Goal: Task Accomplishment & Management: Manage account settings

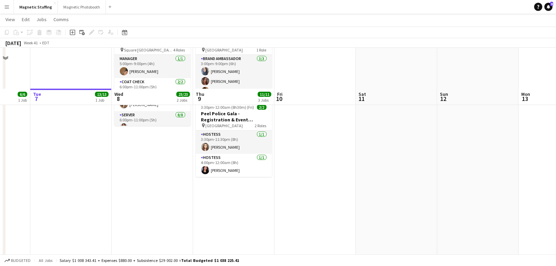
scroll to position [199, 0]
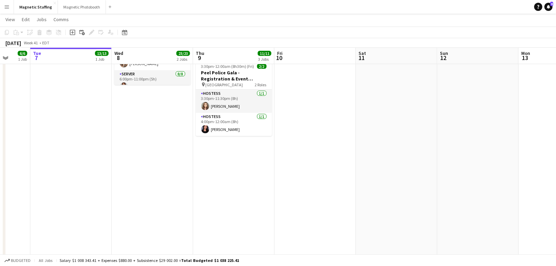
click at [225, 147] on app-date-cell "1:30pm-7:00pm (5h30m) 6/6 Sunlife Conference - Event Coordinators 3179 pin [PER…" at bounding box center [233, 74] width 81 height 392
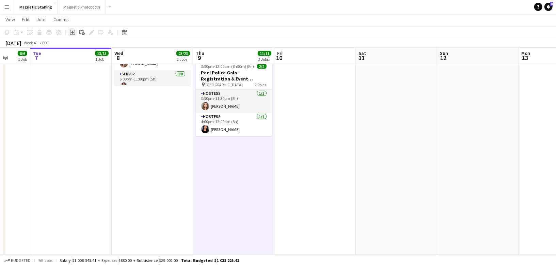
click at [72, 30] on icon at bounding box center [72, 32] width 5 height 5
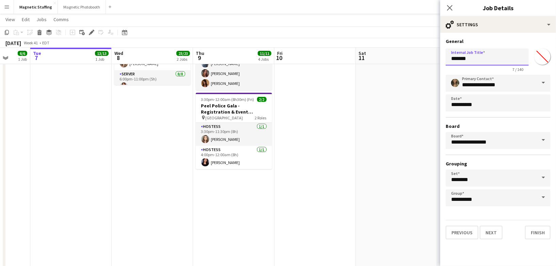
drag, startPoint x: 477, startPoint y: 59, endPoint x: 355, endPoint y: 57, distance: 122.7
click at [355, 58] on body "Menu Boards Boards Boards All jobs Status Workforce Workforce My Workforce Recr…" at bounding box center [278, 56] width 556 height 511
type input "*"
type input "**********"
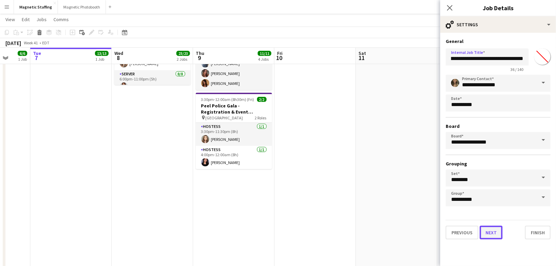
click at [480, 234] on button "Next" at bounding box center [491, 233] width 23 height 14
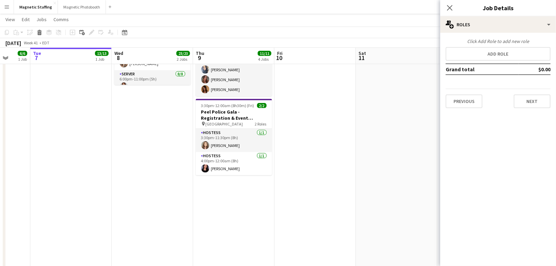
scroll to position [0, 0]
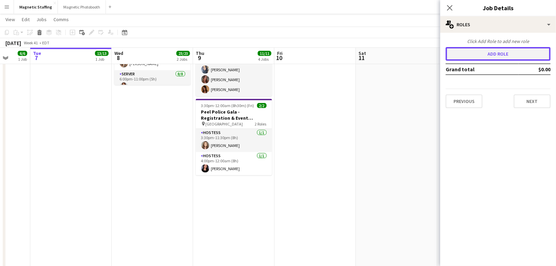
click at [469, 56] on button "Add role" at bounding box center [498, 54] width 105 height 14
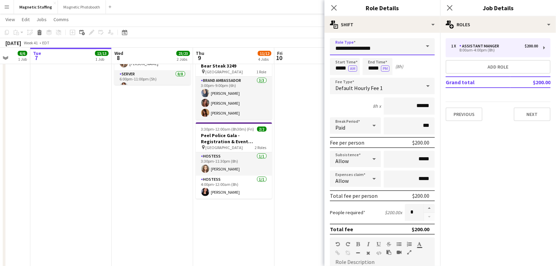
drag, startPoint x: 378, startPoint y: 48, endPoint x: 294, endPoint y: 47, distance: 83.5
click at [296, 47] on body "Menu Boards Boards Boards All jobs Status Workforce Workforce My Workforce Recr…" at bounding box center [278, 56] width 556 height 511
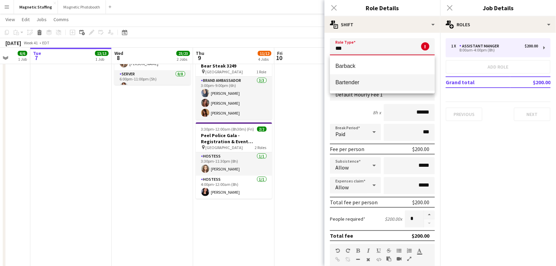
click at [358, 80] on span "Bartender" at bounding box center [383, 82] width 94 height 6
type input "*********"
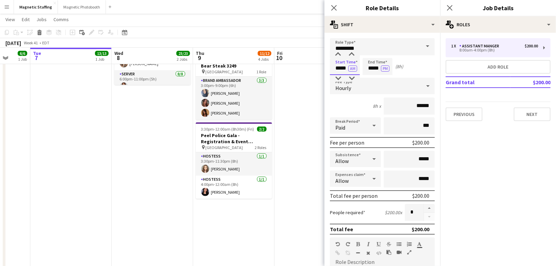
drag, startPoint x: 348, startPoint y: 69, endPoint x: 306, endPoint y: 60, distance: 42.6
click at [308, 63] on body "Menu Boards Boards Boards All jobs Status Workforce Workforce My Workforce Recr…" at bounding box center [278, 56] width 556 height 511
type input "*****"
click at [352, 68] on button "AM" at bounding box center [352, 68] width 9 height 6
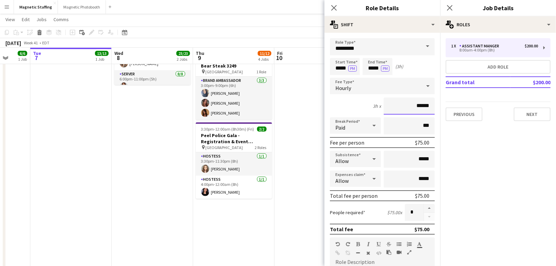
click at [422, 106] on input "******" at bounding box center [409, 105] width 51 height 17
type input "******"
click at [431, 204] on button "button" at bounding box center [429, 208] width 11 height 9
click at [429, 207] on button "button" at bounding box center [429, 208] width 11 height 9
type input "*"
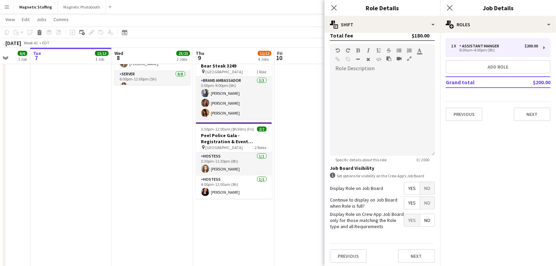
click at [433, 187] on span "No" at bounding box center [427, 188] width 14 height 12
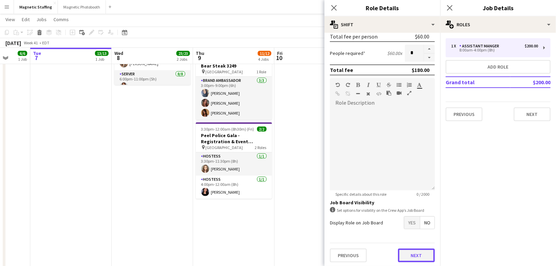
scroll to position [159, 0]
click at [414, 250] on button "Next" at bounding box center [416, 255] width 37 height 14
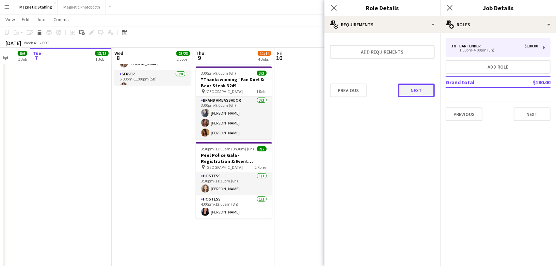
click at [418, 94] on button "Next" at bounding box center [416, 90] width 37 height 14
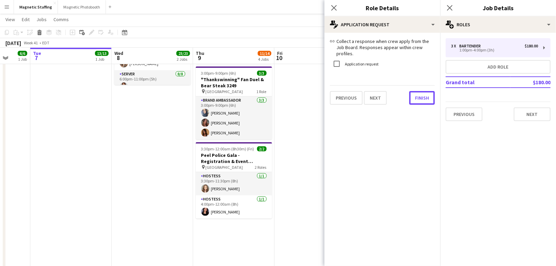
click at [418, 94] on button "Finish" at bounding box center [422, 98] width 26 height 14
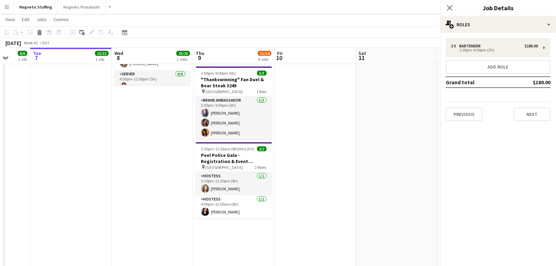
click at [351, 105] on app-date-cell at bounding box center [315, 74] width 81 height 392
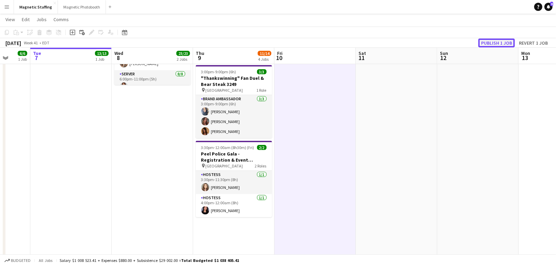
click at [498, 40] on button "Publish 1 job" at bounding box center [497, 42] width 36 height 9
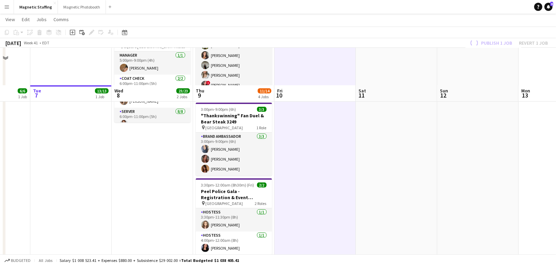
scroll to position [135, 0]
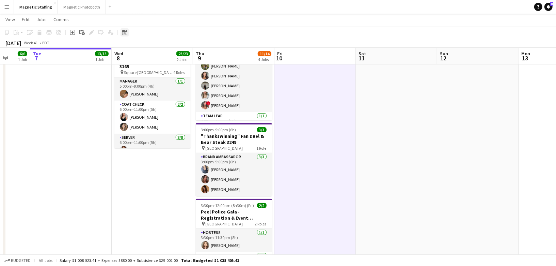
click at [126, 34] on icon "Date picker" at bounding box center [124, 32] width 5 height 5
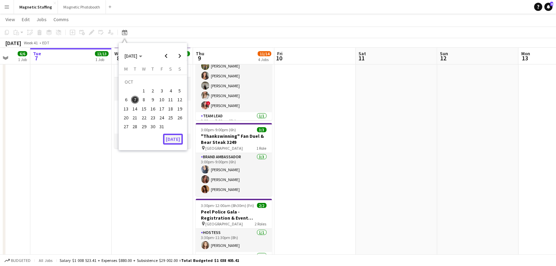
click at [176, 138] on button "[DATE]" at bounding box center [173, 139] width 20 height 11
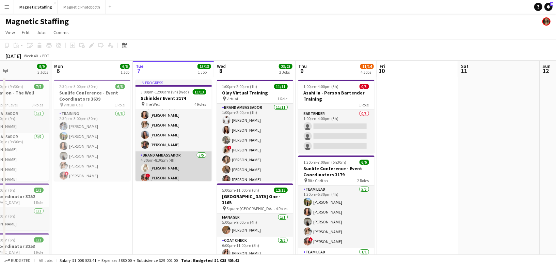
scroll to position [10, 0]
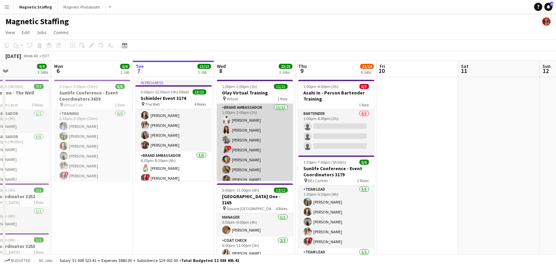
click at [254, 140] on app-card-role "Brand Ambassador [DATE] 1:00pm-2:00pm (1h) [PERSON_NAME] [PERSON_NAME] [PERSON_…" at bounding box center [255, 165] width 76 height 122
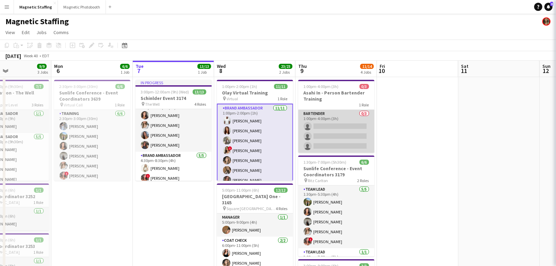
click at [361, 123] on app-card-role "Bartender 0/3 1:00pm-4:00pm (3h) single-neutral-actions single-neutral-actions …" at bounding box center [336, 131] width 76 height 43
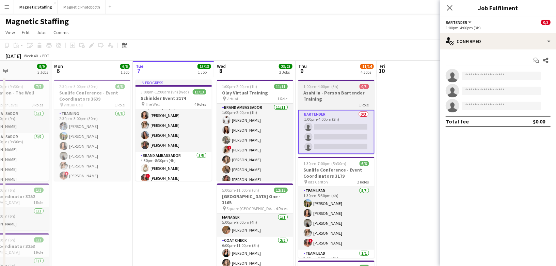
click at [323, 99] on h3 "Asahi In - Person Bartender Training" at bounding box center [336, 96] width 76 height 12
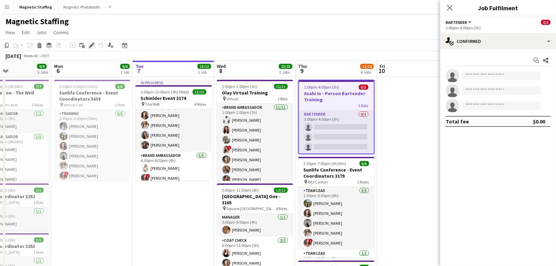
click at [90, 44] on icon "Edit" at bounding box center [91, 45] width 5 height 5
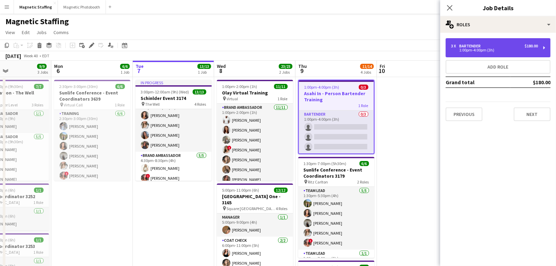
click at [485, 42] on div "3 x Bartender $180.00 1:00pm-4:00pm (3h)" at bounding box center [498, 47] width 105 height 19
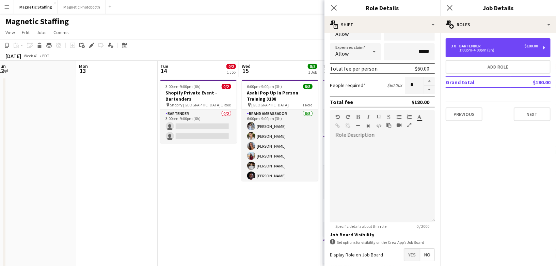
scroll to position [0, 263]
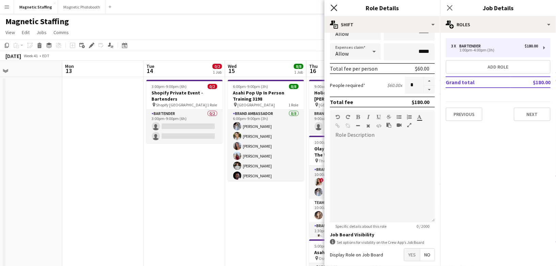
click at [336, 9] on icon at bounding box center [334, 7] width 6 height 6
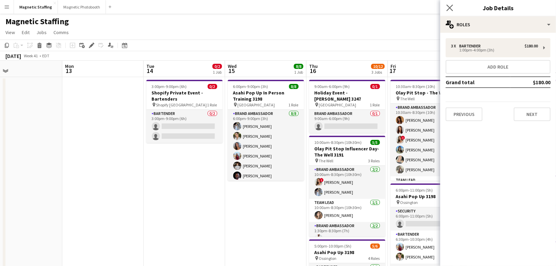
click at [453, 9] on app-icon "Close pop-in" at bounding box center [450, 8] width 10 height 10
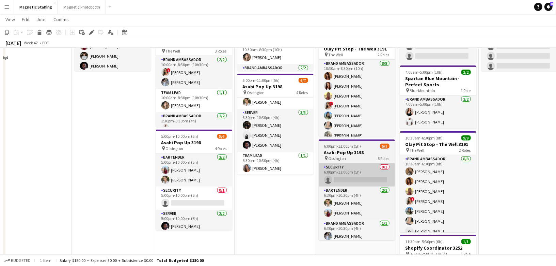
scroll to position [12, 0]
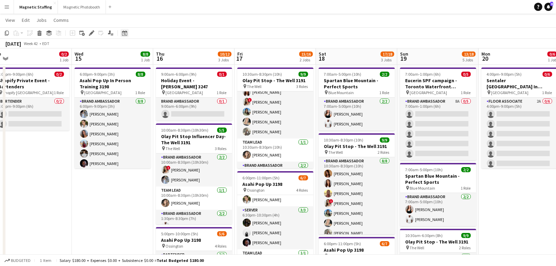
click at [125, 33] on icon at bounding box center [125, 34] width 2 height 2
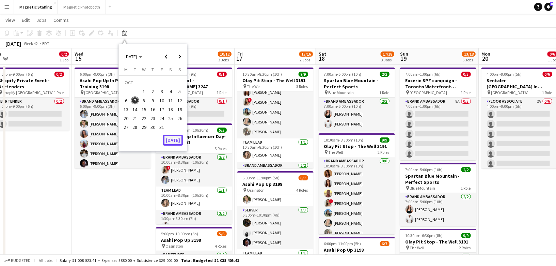
click at [177, 135] on button "[DATE]" at bounding box center [173, 140] width 20 height 11
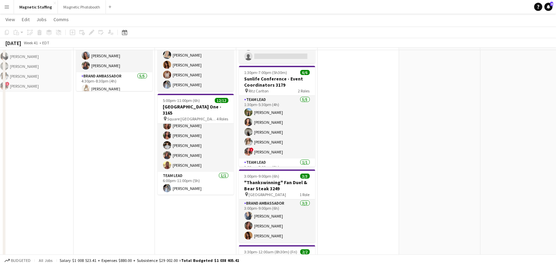
scroll to position [45, 0]
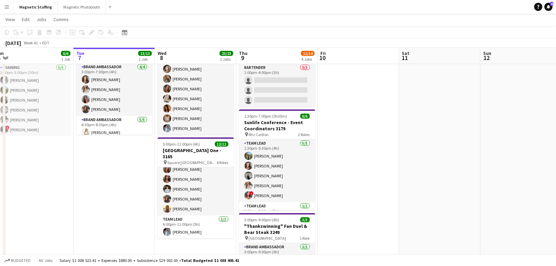
click at [191, 196] on app-card-role "Server [DATE] 6:00pm-11:00pm (5h) [PERSON_NAME] [PERSON_NAME] [PERSON_NAME] [PE…" at bounding box center [196, 169] width 76 height 92
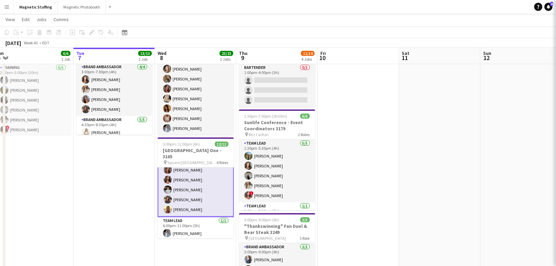
scroll to position [101, 0]
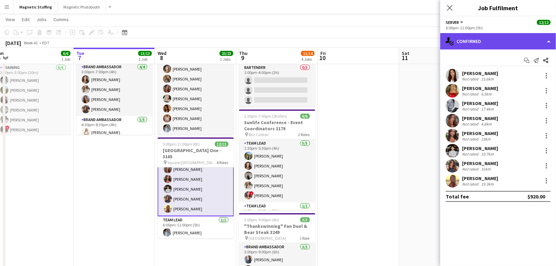
click at [497, 38] on div "single-neutral-actions-check-2 Confirmed" at bounding box center [498, 41] width 116 height 16
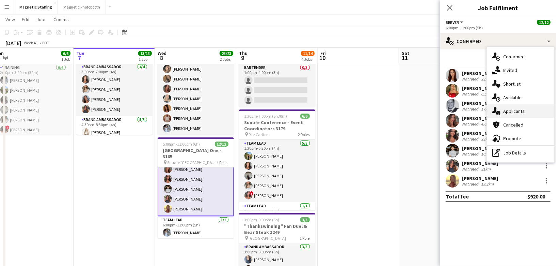
click at [518, 113] on span "Applicants" at bounding box center [513, 111] width 21 height 6
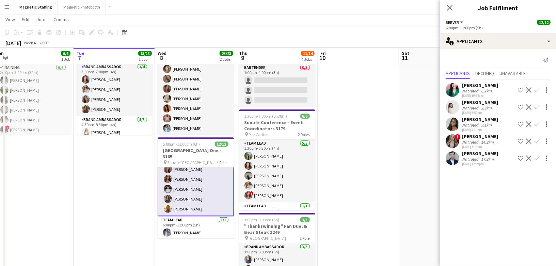
scroll to position [102, 0]
click at [185, 229] on app-card-role "Team Lead [DATE] 6:00pm-11:00pm (5h) [PERSON_NAME]" at bounding box center [196, 227] width 76 height 23
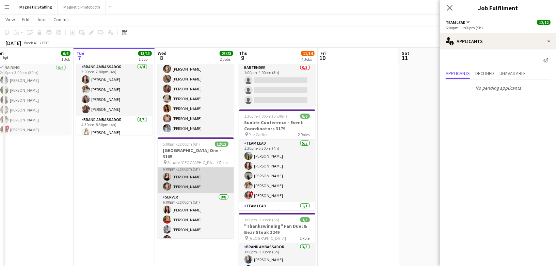
click at [196, 181] on app-card-role "Coat Check [DATE] 6:00pm-11:00pm (5h) [PERSON_NAME] [PERSON_NAME]" at bounding box center [196, 176] width 76 height 33
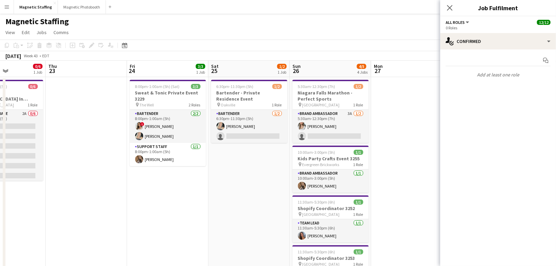
scroll to position [0, 267]
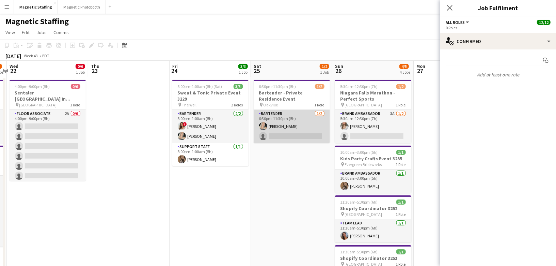
click at [299, 115] on app-card-role "Bartender [DATE] 6:30pm-11:30pm (5h) [PERSON_NAME] single-neutral-actions" at bounding box center [292, 126] width 76 height 33
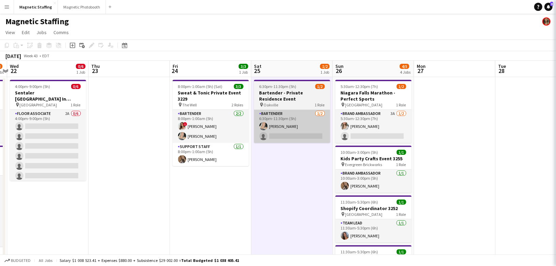
click at [302, 134] on app-card-role "Bartender [DATE] 6:30pm-11:30pm (5h) [PERSON_NAME] single-neutral-actions" at bounding box center [292, 126] width 76 height 33
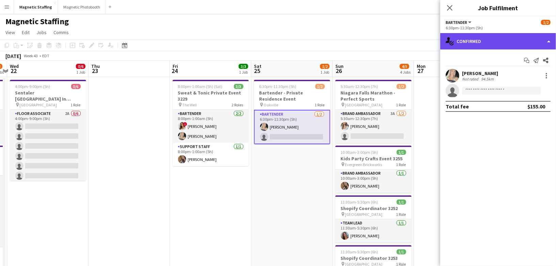
click at [462, 49] on div "single-neutral-actions-check-2 Confirmed" at bounding box center [498, 41] width 116 height 16
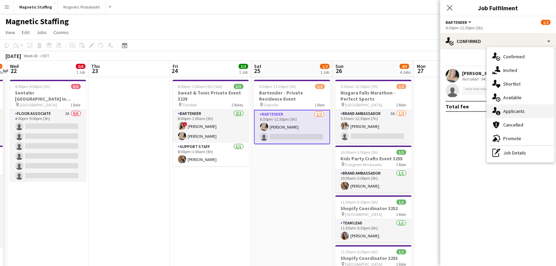
click at [498, 110] on icon "single-neutral-actions-information" at bounding box center [497, 111] width 8 height 8
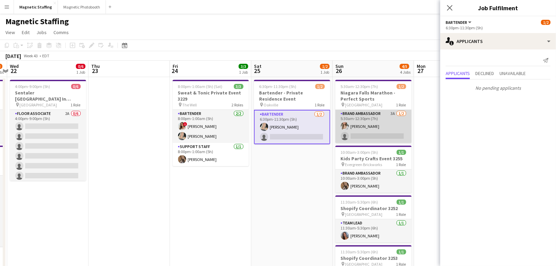
click at [373, 134] on app-card-role "Brand Ambassador 3A [DATE] 5:30am-12:30pm (7h) [PERSON_NAME] single-neutral-act…" at bounding box center [374, 126] width 76 height 33
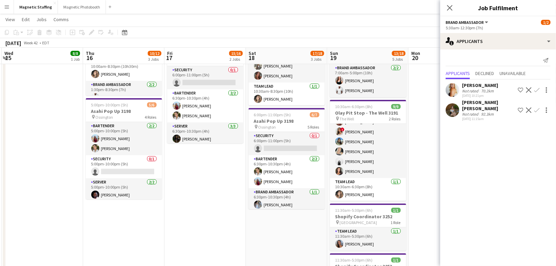
scroll to position [139, 0]
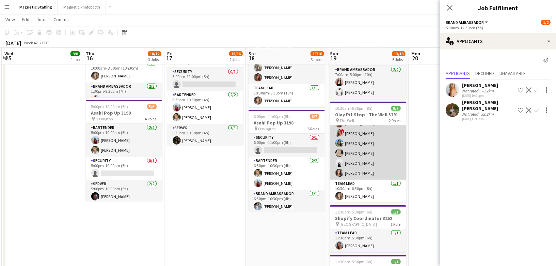
click at [377, 163] on app-card-role "Brand Ambassador [DATE] 10:30am-6:30pm (8h) [PERSON_NAME] [PERSON_NAME] [PERSON…" at bounding box center [368, 133] width 76 height 92
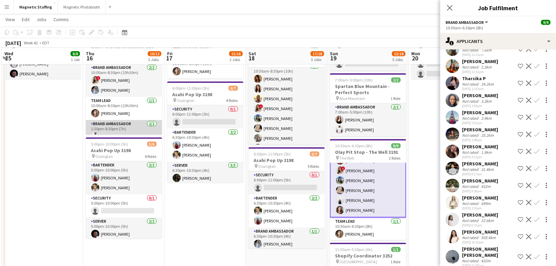
scroll to position [18, 0]
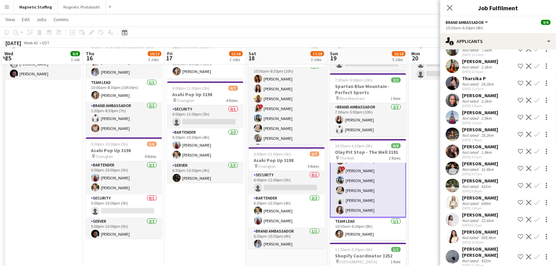
click at [125, 31] on icon at bounding box center [124, 32] width 5 height 5
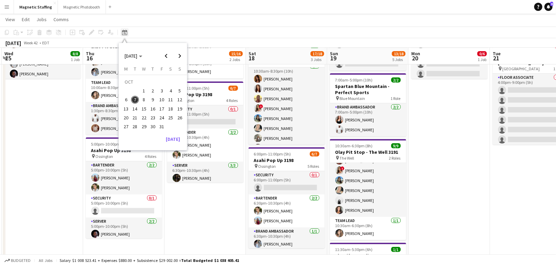
scroll to position [38, 0]
click at [182, 55] on span "Next month" at bounding box center [180, 56] width 14 height 14
click at [169, 55] on span "Previous month" at bounding box center [166, 56] width 14 height 14
click at [144, 88] on span "5" at bounding box center [144, 92] width 8 height 8
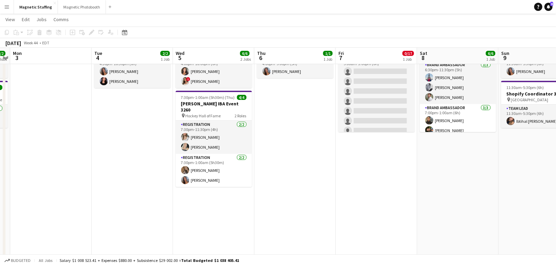
scroll to position [0, 0]
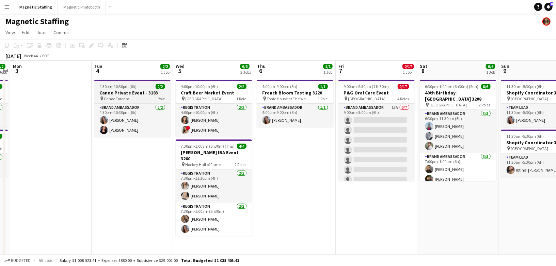
click at [119, 93] on h3 "Canoe Private Event - 3183" at bounding box center [132, 93] width 76 height 6
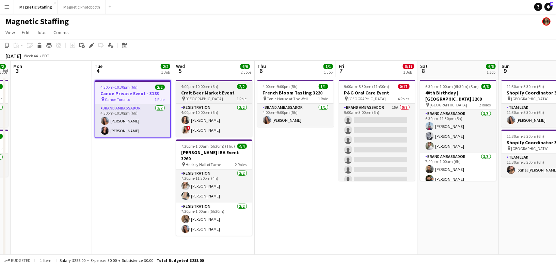
click at [206, 87] on span "4:00pm-10:00pm (6h)" at bounding box center [200, 86] width 37 height 5
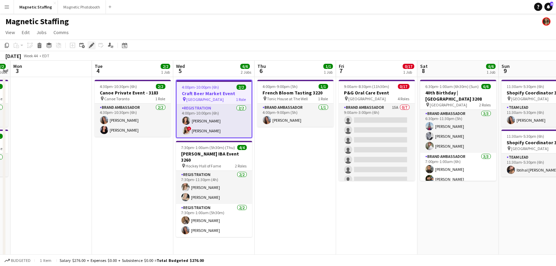
click at [94, 45] on icon "Edit" at bounding box center [91, 45] width 5 height 5
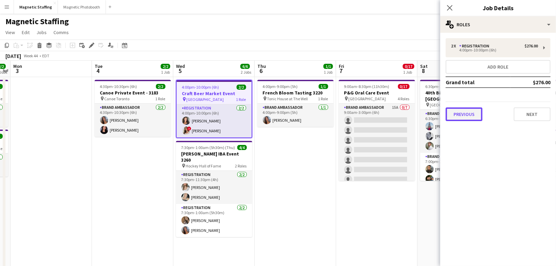
click at [468, 115] on button "Previous" at bounding box center [464, 114] width 37 height 14
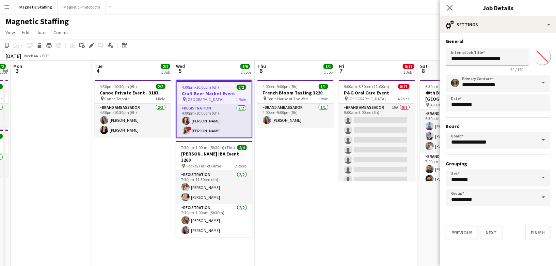
click at [512, 60] on input "**********" at bounding box center [487, 56] width 83 height 17
type input "**********"
click at [543, 229] on button "Finish" at bounding box center [538, 233] width 26 height 14
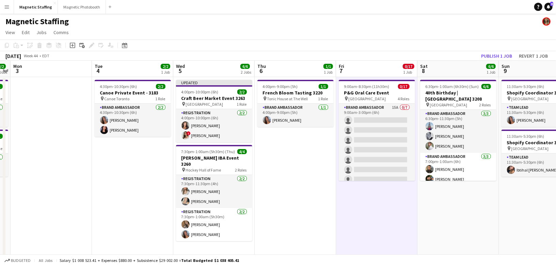
click at [496, 47] on app-toolbar "Copy Paste Paste Command V Paste with crew Command Shift V Paste linked Job [GE…" at bounding box center [278, 46] width 556 height 12
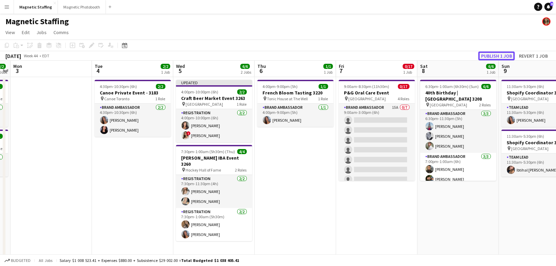
click at [492, 55] on button "Publish 1 job" at bounding box center [497, 55] width 36 height 9
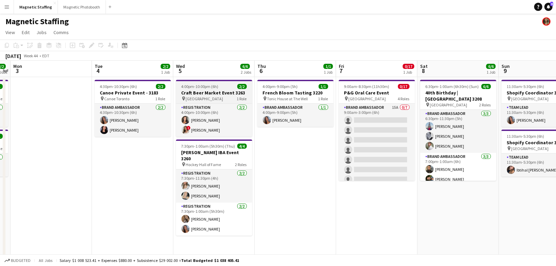
click at [203, 85] on span "4:00pm-10:00pm (6h)" at bounding box center [200, 86] width 37 height 5
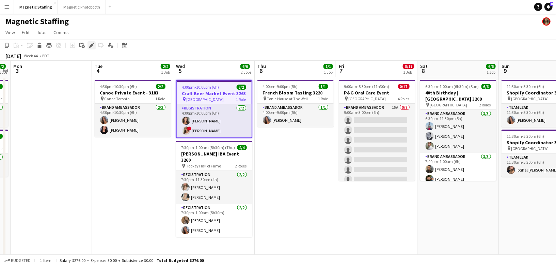
click at [91, 43] on icon "Edit" at bounding box center [91, 45] width 5 height 5
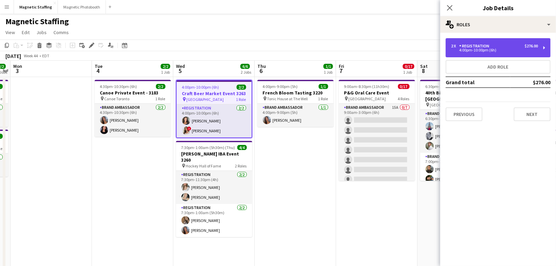
click at [486, 46] on div "Registration" at bounding box center [476, 46] width 33 height 5
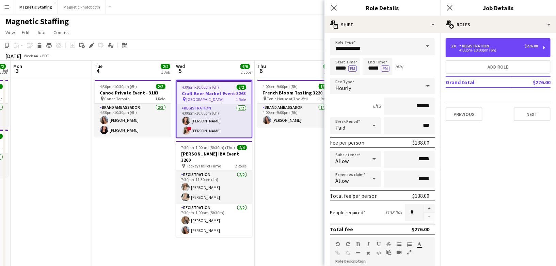
scroll to position [193, 0]
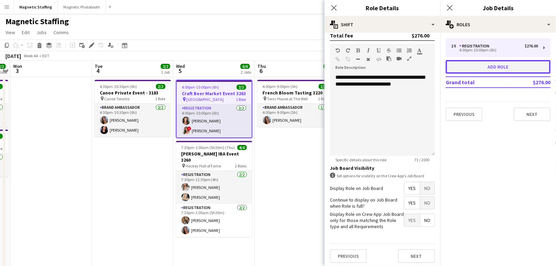
click at [502, 69] on button "Add role" at bounding box center [498, 67] width 105 height 14
type input "**********"
type input "*****"
type input "******"
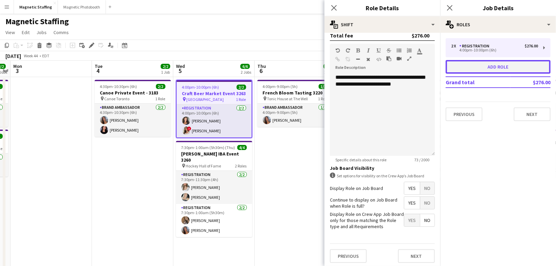
type input "*"
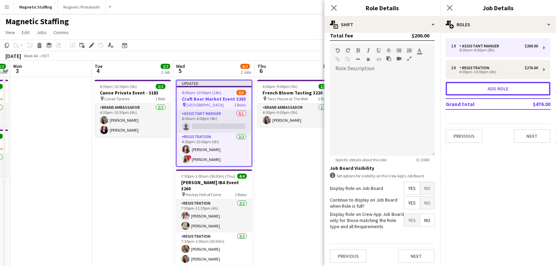
scroll to position [0, 0]
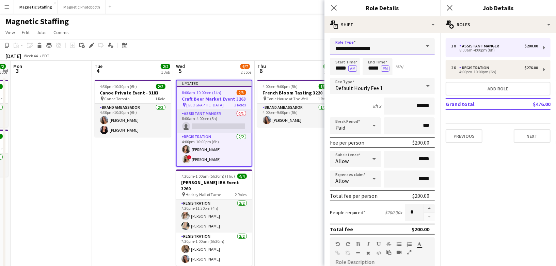
click at [376, 49] on input "**********" at bounding box center [382, 46] width 105 height 17
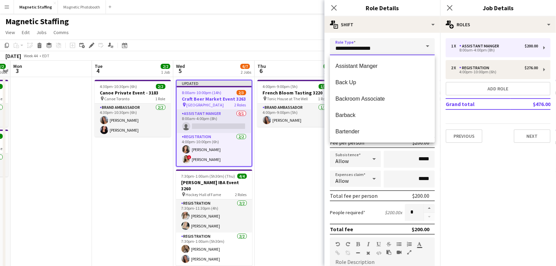
drag, startPoint x: 376, startPoint y: 49, endPoint x: 306, endPoint y: 44, distance: 70.3
click at [306, 48] on body "Menu Boards Boards Boards All jobs Status Workforce Workforce My Workforce Recr…" at bounding box center [278, 256] width 556 height 512
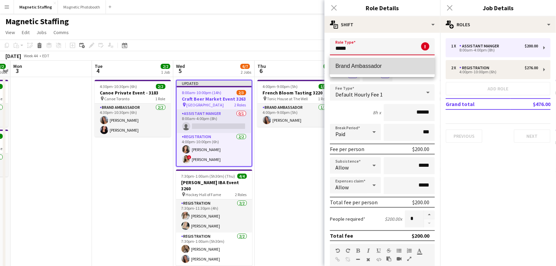
click at [374, 65] on span "Brand Ambassador" at bounding box center [383, 66] width 94 height 6
type input "**********"
type input "******"
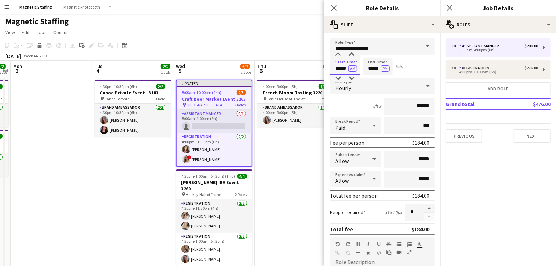
drag, startPoint x: 347, startPoint y: 68, endPoint x: 295, endPoint y: 67, distance: 51.4
click at [295, 67] on body "Menu Boards Boards Boards All jobs Status Workforce Workforce My Workforce Recr…" at bounding box center [278, 256] width 556 height 512
type input "*****"
click at [349, 70] on button "AM" at bounding box center [352, 68] width 9 height 6
drag, startPoint x: 380, startPoint y: 67, endPoint x: 294, endPoint y: 67, distance: 86.2
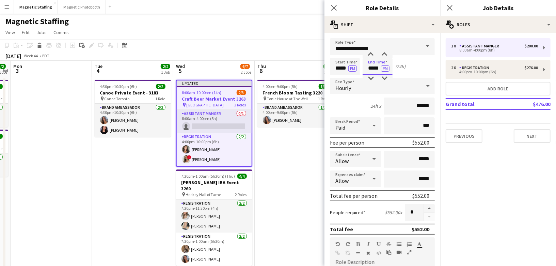
click at [298, 67] on body "Menu Boards Boards Boards All jobs Status Workforce Workforce My Workforce Recr…" at bounding box center [278, 256] width 556 height 512
type input "*****"
click at [433, 208] on button "button" at bounding box center [429, 208] width 11 height 9
type input "*"
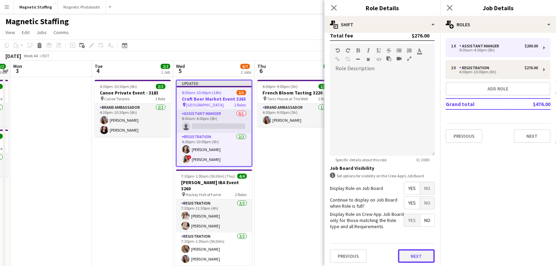
click at [407, 254] on button "Next" at bounding box center [416, 256] width 37 height 14
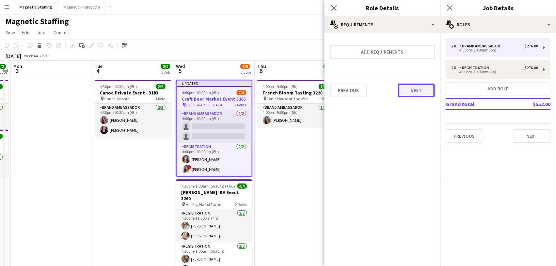
click at [413, 86] on button "Next" at bounding box center [416, 90] width 37 height 14
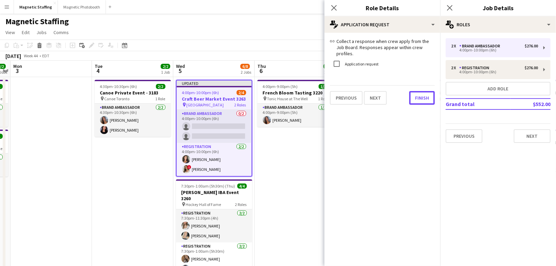
click at [413, 91] on button "Finish" at bounding box center [422, 98] width 26 height 14
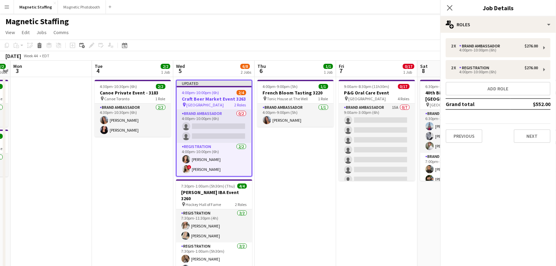
click at [379, 34] on app-page-menu "View Day view expanded Day view collapsed Month view Date picker Jump to [DATE]…" at bounding box center [278, 33] width 556 height 13
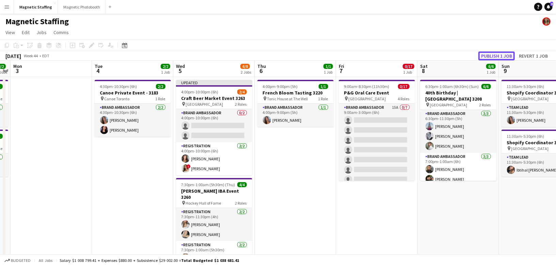
click at [508, 54] on button "Publish 1 job" at bounding box center [497, 55] width 36 height 9
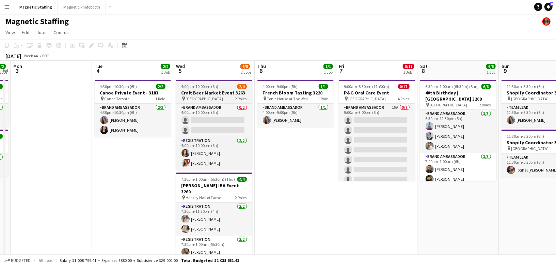
click at [190, 93] on h3 "Craft Beer Market Event 3263" at bounding box center [214, 93] width 76 height 6
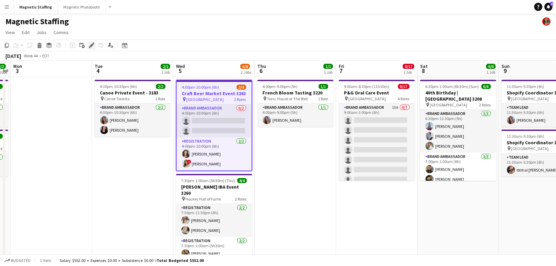
click at [92, 46] on icon at bounding box center [92, 46] width 4 height 4
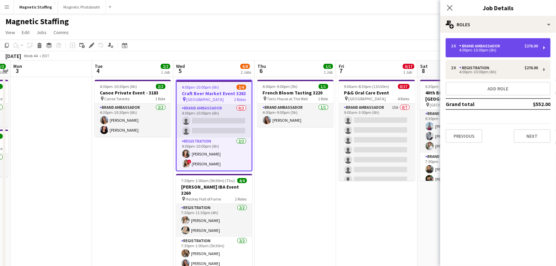
click at [509, 45] on div "2 x Brand Ambassador $276.00" at bounding box center [494, 46] width 87 height 5
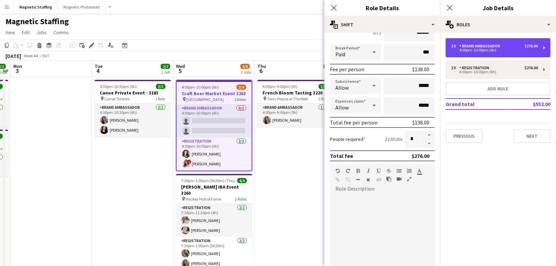
scroll to position [114, 0]
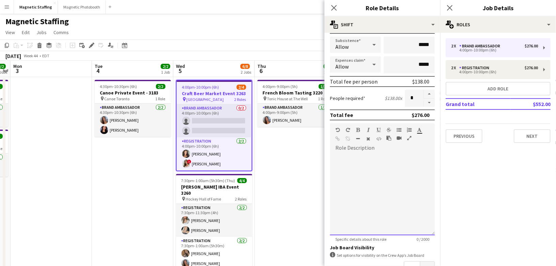
click at [374, 170] on div at bounding box center [382, 194] width 105 height 82
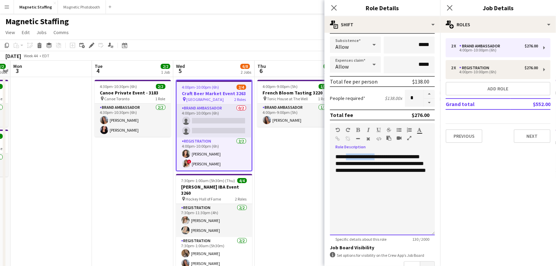
drag, startPoint x: 382, startPoint y: 156, endPoint x: 349, endPoint y: 155, distance: 33.1
click at [348, 155] on div "**********" at bounding box center [382, 194] width 105 height 82
drag, startPoint x: 423, startPoint y: 170, endPoint x: 318, endPoint y: 165, distance: 105.4
click at [318, 165] on body "Menu Boards Boards Boards All jobs Status Workforce Workforce My Workforce Recr…" at bounding box center [278, 256] width 556 height 512
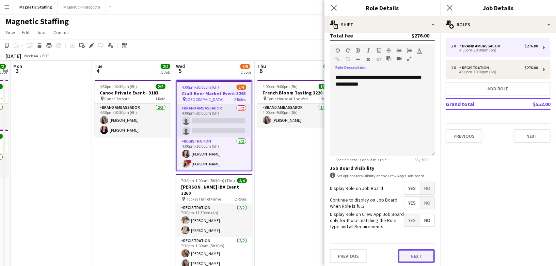
click at [410, 252] on button "Next" at bounding box center [416, 256] width 37 height 14
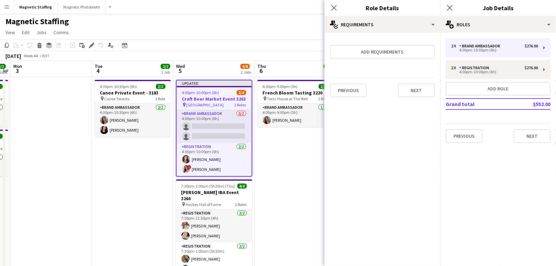
scroll to position [0, 0]
click at [411, 92] on button "Next" at bounding box center [416, 90] width 37 height 14
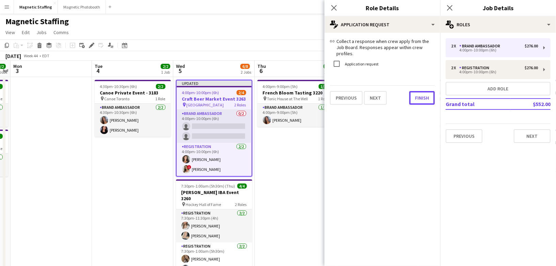
click at [411, 92] on button "Finish" at bounding box center [422, 98] width 26 height 14
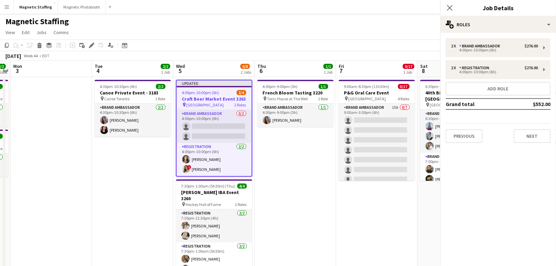
click at [388, 43] on app-toolbar "Copy Paste Paste Command V Paste with crew Command Shift V Paste linked Job [GE…" at bounding box center [278, 46] width 556 height 12
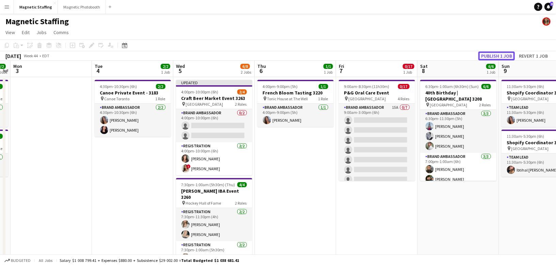
click at [507, 56] on button "Publish 1 job" at bounding box center [497, 55] width 36 height 9
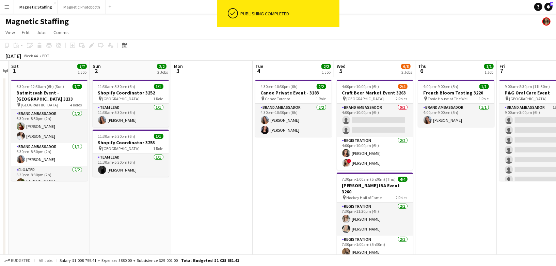
drag, startPoint x: 107, startPoint y: 169, endPoint x: 263, endPoint y: 154, distance: 156.4
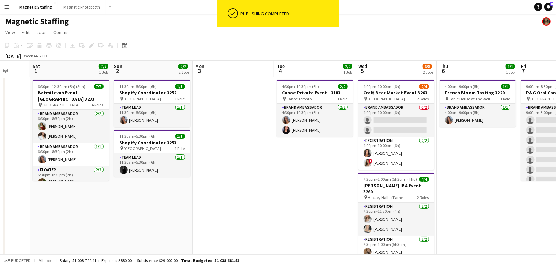
drag, startPoint x: 154, startPoint y: 163, endPoint x: 319, endPoint y: 142, distance: 166.5
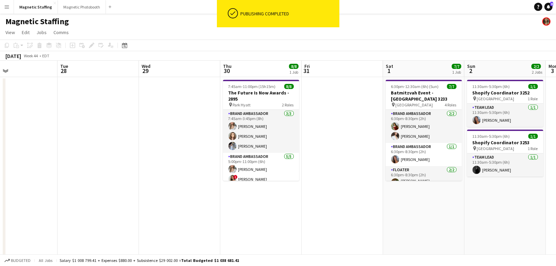
scroll to position [0, 172]
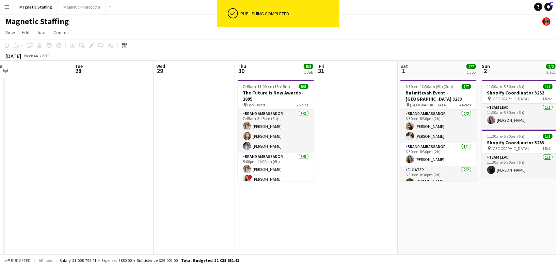
drag, startPoint x: 123, startPoint y: 136, endPoint x: 309, endPoint y: 91, distance: 191.4
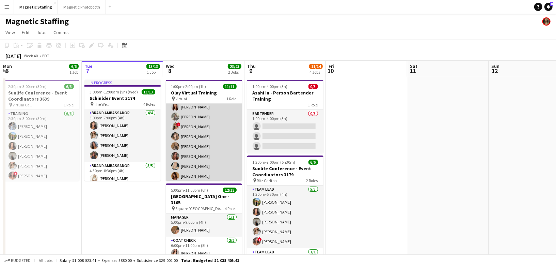
scroll to position [45, 0]
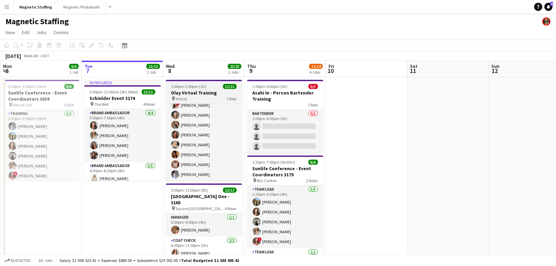
click at [192, 93] on h3 "Olay Virtual Training" at bounding box center [204, 93] width 76 height 6
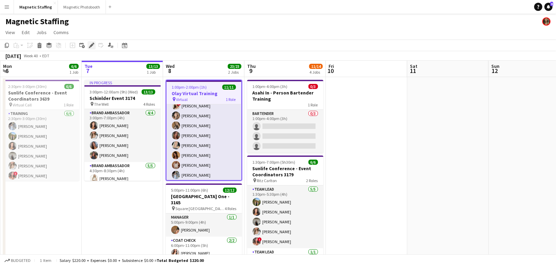
click at [90, 47] on icon at bounding box center [90, 47] width 2 height 2
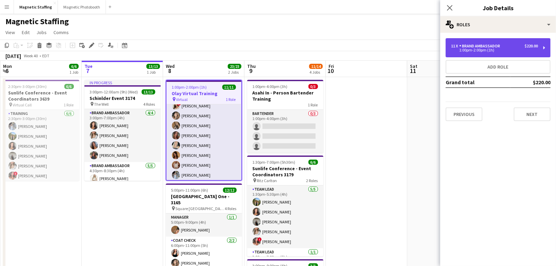
click at [532, 45] on div "$220.00" at bounding box center [531, 46] width 13 height 5
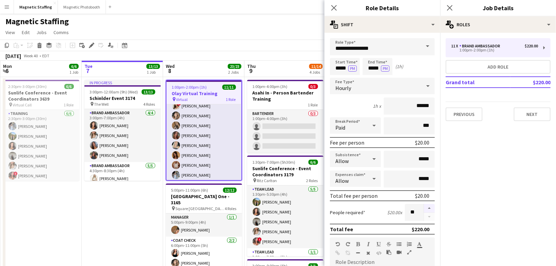
click at [432, 207] on button "button" at bounding box center [429, 208] width 11 height 9
type input "**"
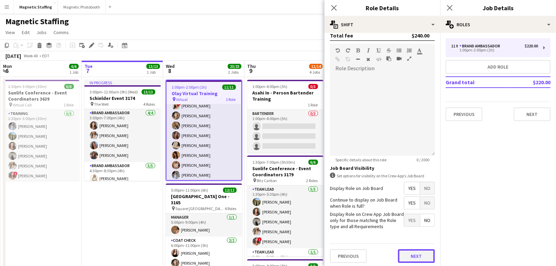
click at [414, 255] on button "Next" at bounding box center [416, 256] width 37 height 14
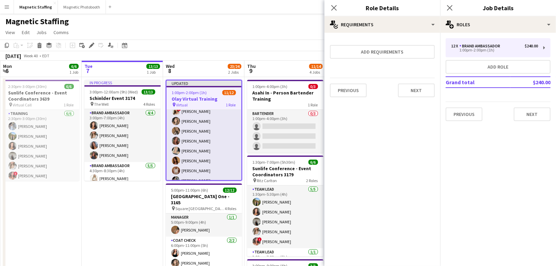
scroll to position [0, 0]
click at [424, 90] on button "Next" at bounding box center [416, 90] width 37 height 14
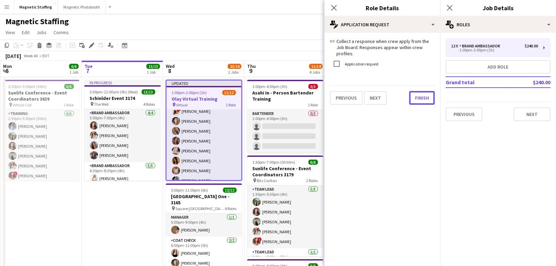
click at [424, 91] on button "Finish" at bounding box center [422, 98] width 26 height 14
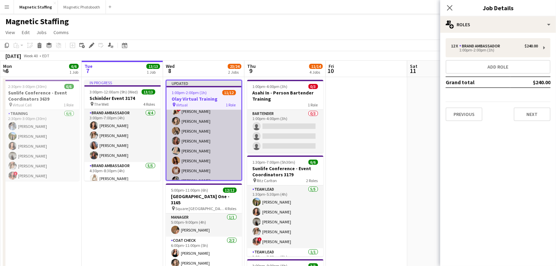
click at [200, 145] on app-card-role "Brand Ambassador 2A 11/12 1:00pm-2:00pm (1h) Juvon Taylor Luana Cima Jessica Ko…" at bounding box center [204, 131] width 75 height 132
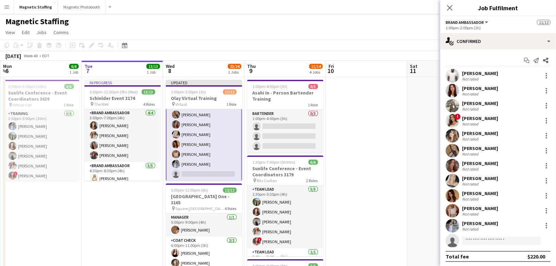
click at [191, 174] on app-card-role "Brand Ambassador 2A 11/12 1:00pm-2:00pm (1h) Juvon Taylor Luana Cima Jessica Ko…" at bounding box center [204, 114] width 76 height 133
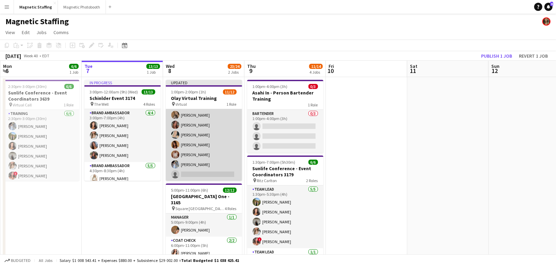
click at [191, 174] on app-card-role "Brand Ambassador 2A 11/12 1:00pm-2:00pm (1h) Juvon Taylor Luana Cima Jessica Ko…" at bounding box center [204, 115] width 76 height 132
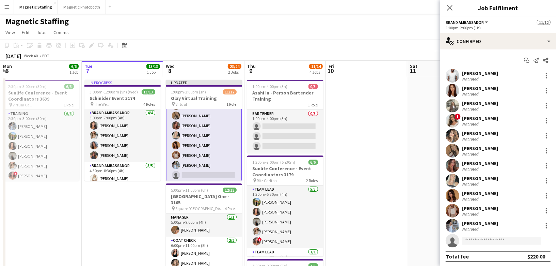
scroll to position [61, 0]
click at [485, 242] on input at bounding box center [501, 240] width 79 height 8
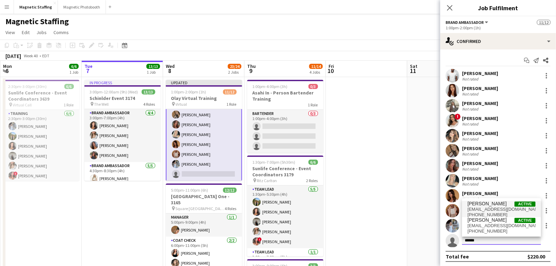
type input "******"
click at [493, 207] on span "katespi13@yahoo.com" at bounding box center [502, 208] width 68 height 5
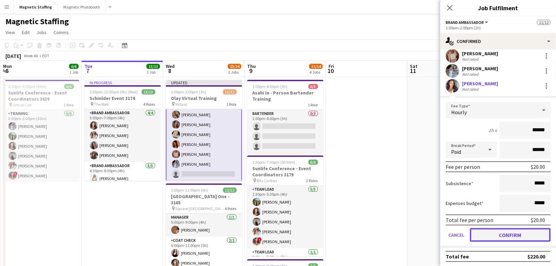
click at [486, 232] on button "Confirm" at bounding box center [510, 235] width 81 height 14
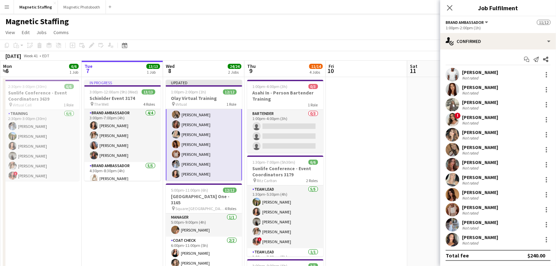
click at [395, 199] on app-date-cell at bounding box center [366, 251] width 81 height 349
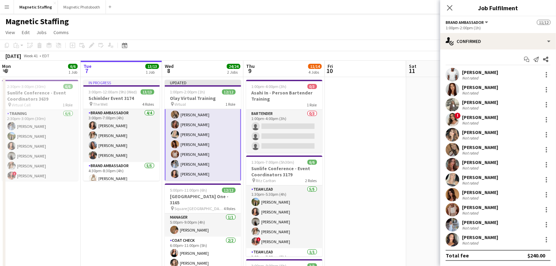
scroll to position [60, 0]
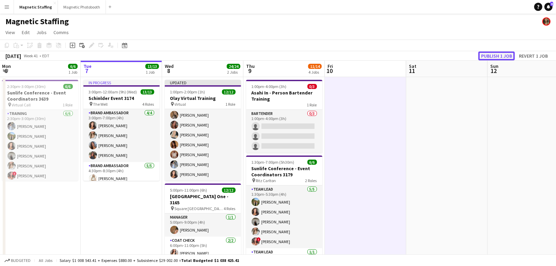
click at [489, 58] on button "Publish 1 job" at bounding box center [497, 55] width 36 height 9
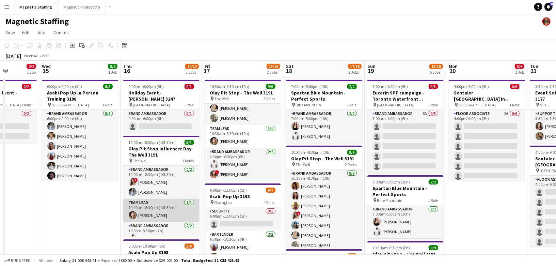
scroll to position [18, 0]
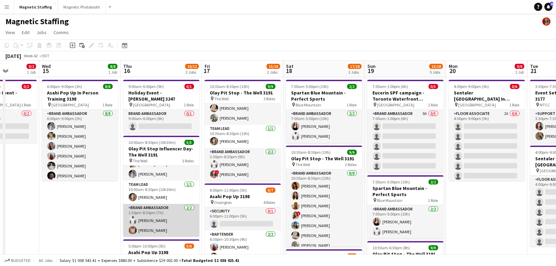
click at [155, 218] on app-card-role "Brand Ambassador 2/2 1:30pm-8:30pm (7h) Juvon Taylor Fady Zablouk" at bounding box center [161, 220] width 76 height 33
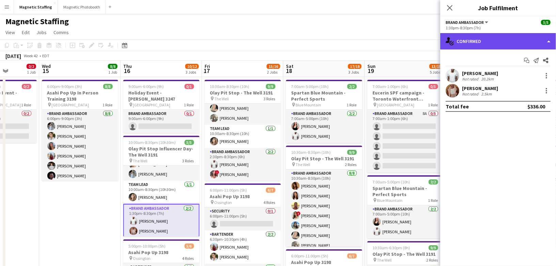
click at [504, 42] on div "single-neutral-actions-check-2 Confirmed" at bounding box center [498, 41] width 116 height 16
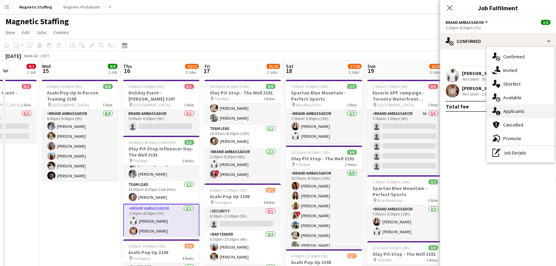
click at [507, 111] on span "Applicants" at bounding box center [513, 111] width 21 height 6
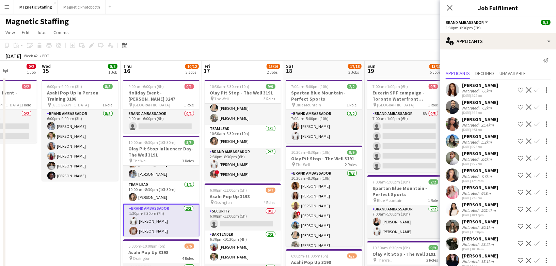
scroll to position [26, 0]
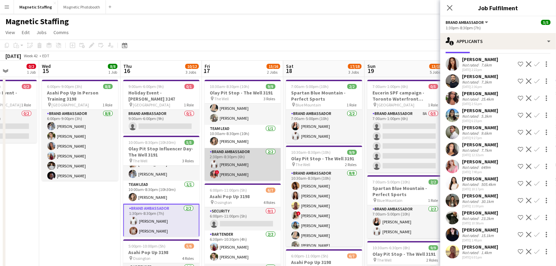
click at [221, 167] on app-card-role "Brand Ambassador 2/2 2:30pm-8:30pm (6h) Juvon Taylor ! Alyssa Curto" at bounding box center [243, 164] width 76 height 33
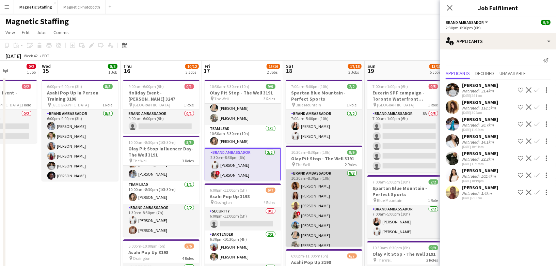
click at [328, 214] on app-card-role "Brand Ambassador 8/8 10:30am-8:30pm (10h) Karolina Rembiesa Luana Cima Soleil H…" at bounding box center [324, 215] width 76 height 92
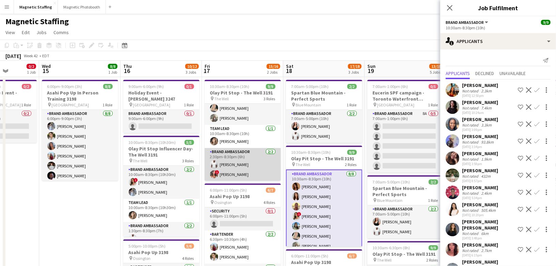
click at [259, 178] on app-card-role "Brand Ambassador 2/2 2:30pm-8:30pm (6h) Juvon Taylor ! Alyssa Curto" at bounding box center [243, 164] width 76 height 33
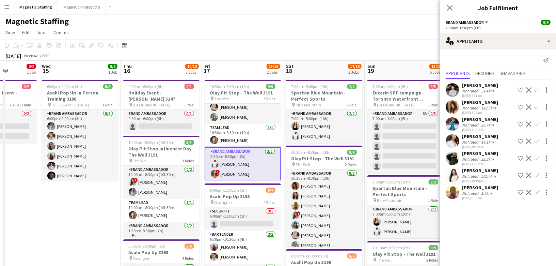
scroll to position [50, 0]
click at [244, 174] on app-card-role "Brand Ambassador 2/2 2:30pm-8:30pm (6h) Juvon Taylor ! Alyssa Curto" at bounding box center [243, 166] width 76 height 34
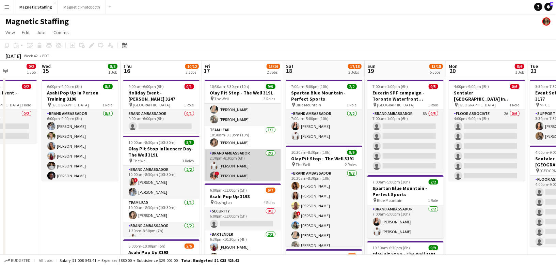
click at [244, 174] on app-card-role "Brand Ambassador 2/2 2:30pm-8:30pm (6h) Juvon Taylor ! Alyssa Curto" at bounding box center [243, 165] width 76 height 33
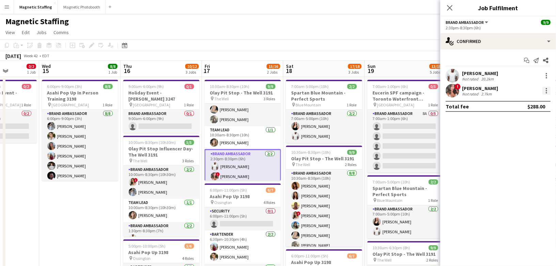
click at [546, 93] on div at bounding box center [546, 92] width 1 height 1
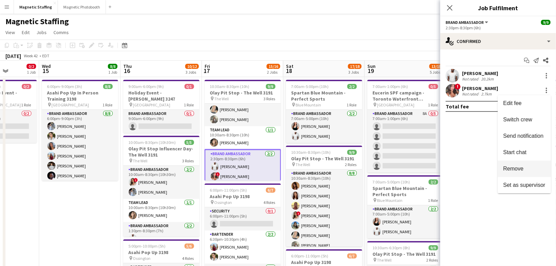
click at [513, 169] on span "Remove" at bounding box center [513, 168] width 20 height 6
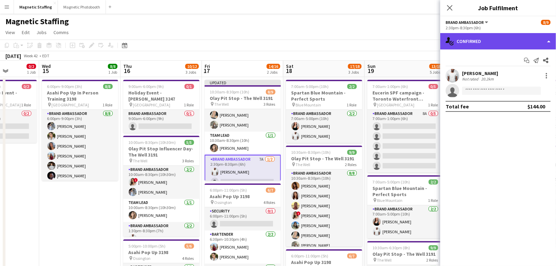
click at [504, 43] on div "single-neutral-actions-check-2 Confirmed" at bounding box center [498, 41] width 116 height 16
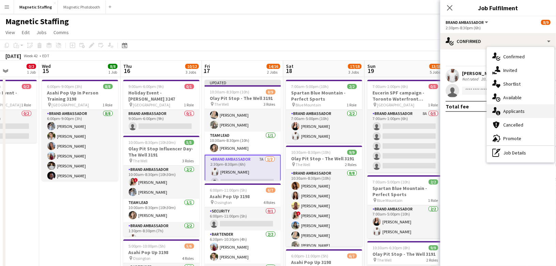
click at [509, 110] on span "Applicants" at bounding box center [513, 111] width 21 height 6
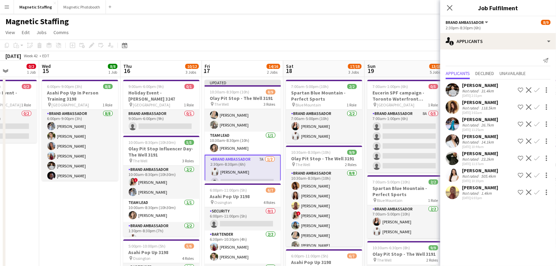
click at [537, 192] on app-icon "Confirm" at bounding box center [536, 191] width 5 height 5
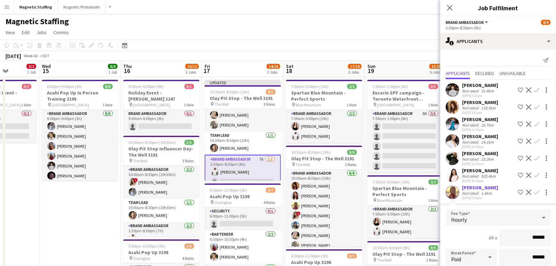
scroll to position [94, 0]
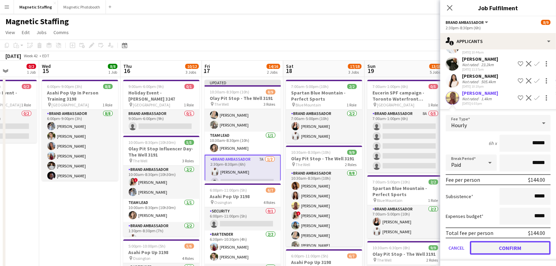
click at [502, 247] on button "Confirm" at bounding box center [510, 248] width 81 height 14
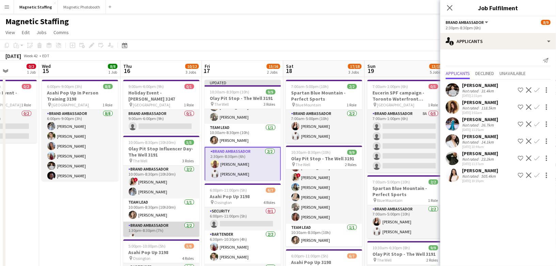
scroll to position [2, 0]
click at [164, 219] on app-card-role "Brand Ambassador 2/2 1:30pm-8:30pm (7h) Juvon Taylor Fady Zablouk" at bounding box center [161, 235] width 76 height 33
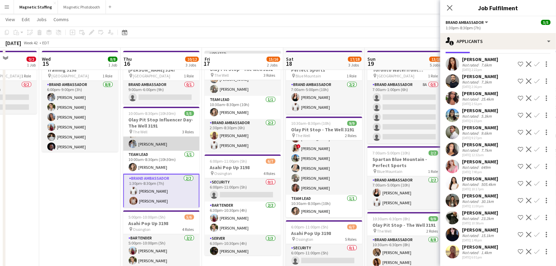
scroll to position [34, 0]
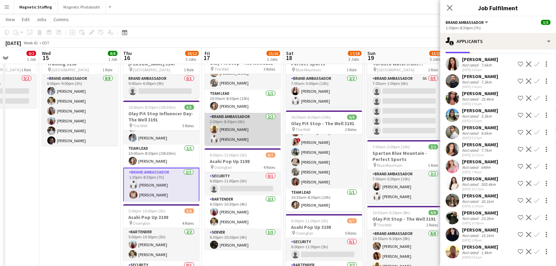
click at [246, 138] on app-card-role "Brand Ambassador 2/2 2:30pm-8:30pm (6h) Soleil Haughton Juvon Taylor" at bounding box center [243, 129] width 76 height 33
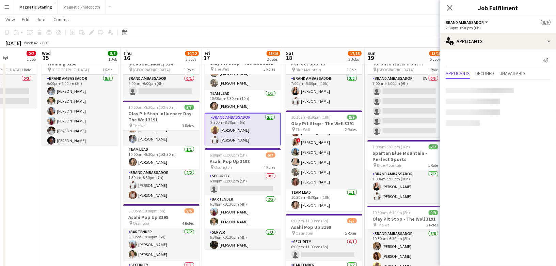
scroll to position [0, 0]
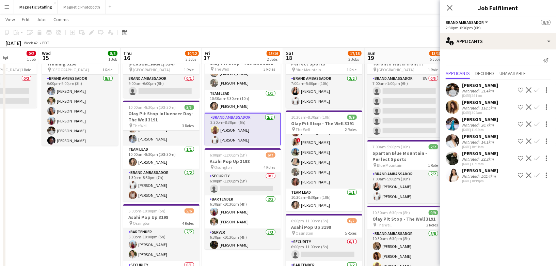
click at [529, 106] on app-icon "Decline" at bounding box center [528, 106] width 5 height 5
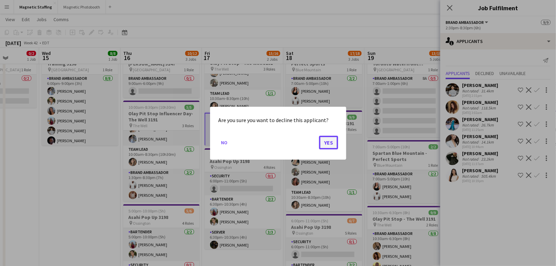
click at [329, 145] on button "Yes" at bounding box center [328, 142] width 19 height 14
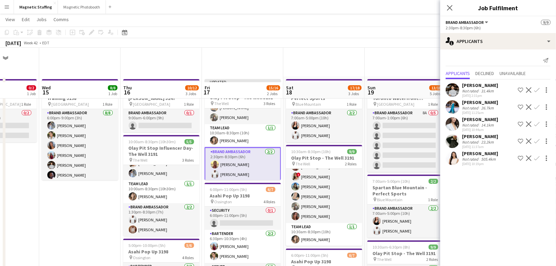
scroll to position [34, 0]
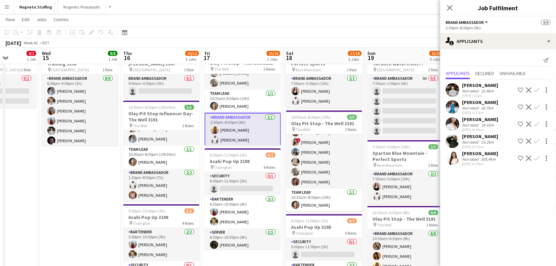
click at [529, 104] on app-icon "Decline" at bounding box center [528, 106] width 5 height 5
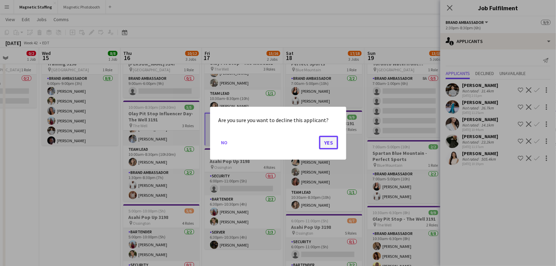
click at [331, 140] on button "Yes" at bounding box center [328, 142] width 19 height 14
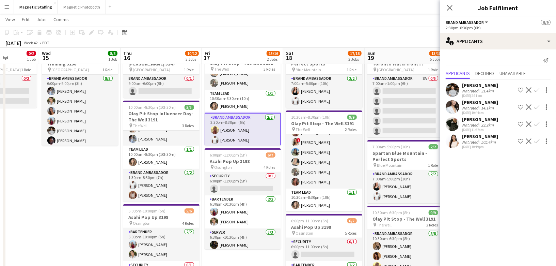
click at [527, 123] on app-icon "Decline" at bounding box center [528, 123] width 5 height 5
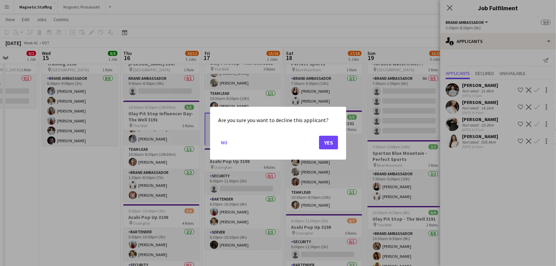
scroll to position [0, 0]
click at [328, 143] on button "Yes" at bounding box center [328, 142] width 19 height 14
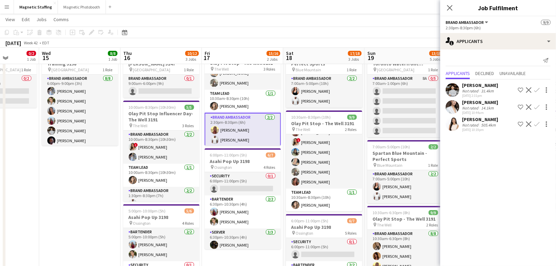
click at [289, 34] on app-toolbar "Copy Paste Paste Command V Paste with crew Command Shift V Paste linked Job Del…" at bounding box center [278, 33] width 556 height 12
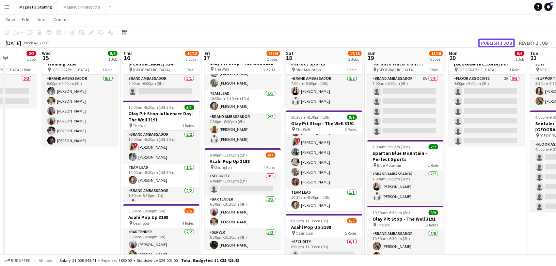
click at [493, 42] on button "Publish 1 job" at bounding box center [497, 42] width 36 height 9
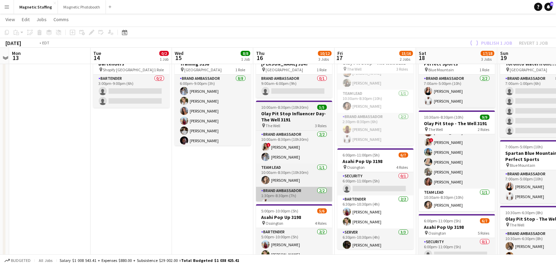
scroll to position [0, 169]
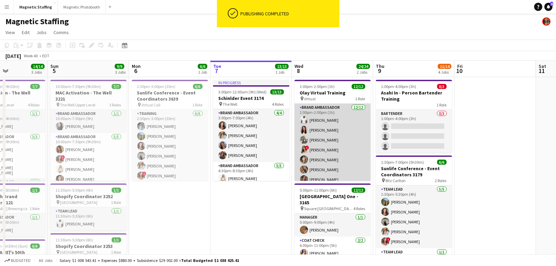
click at [320, 142] on app-card-role "Brand Ambassador 12/12 1:00pm-2:00pm (1h) Juvon Taylor Luana Cima Jessica Koper…" at bounding box center [333, 170] width 76 height 132
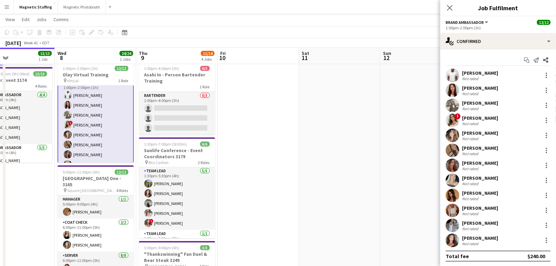
scroll to position [0, 0]
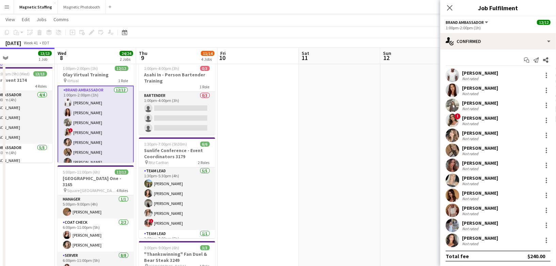
click at [108, 139] on app-card-role "Brand Ambassador 12/12 1:00pm-2:00pm (1h) Juvon Taylor Luana Cima Jessica Koper…" at bounding box center [96, 152] width 76 height 133
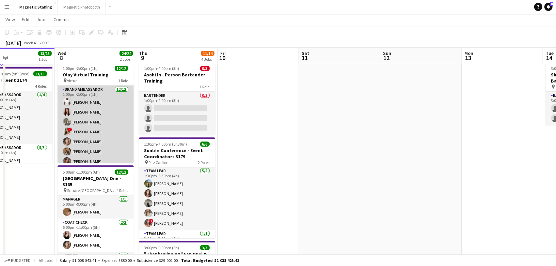
click at [108, 139] on app-card-role "Brand Ambassador 12/12 1:00pm-2:00pm (1h) Juvon Taylor Luana Cima Jessica Koper…" at bounding box center [96, 152] width 76 height 132
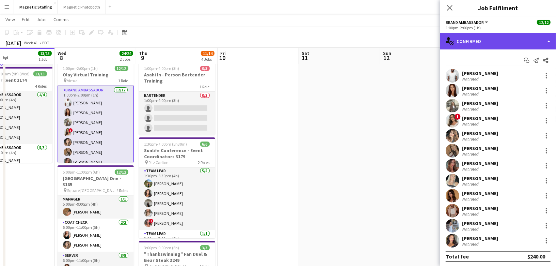
click at [475, 41] on div "single-neutral-actions-check-2 Confirmed" at bounding box center [498, 41] width 116 height 16
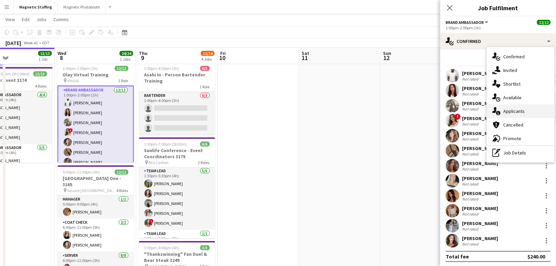
click at [498, 112] on icon "single-neutral-actions-information" at bounding box center [497, 111] width 8 height 8
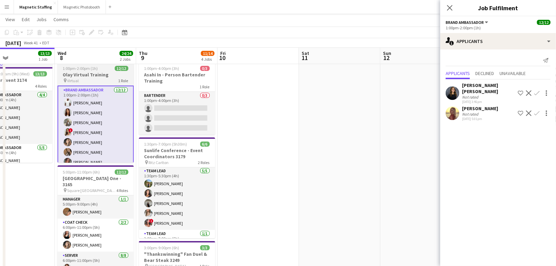
click at [58, 75] on h3 "Olay Virtual Training" at bounding box center [96, 75] width 76 height 6
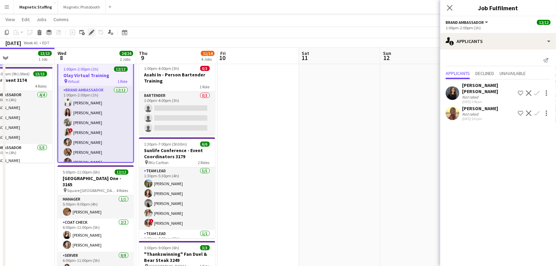
click at [92, 28] on div "Edit" at bounding box center [92, 32] width 8 height 8
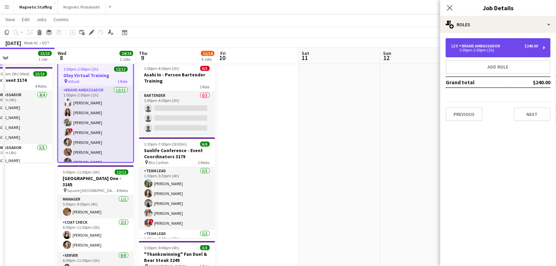
click at [503, 54] on div "12 x Brand Ambassador $240.00 1:00pm-2:00pm (1h)" at bounding box center [498, 47] width 105 height 19
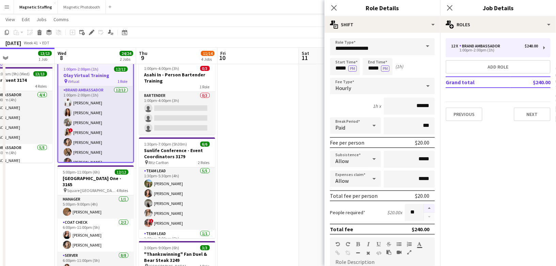
click at [430, 207] on button "button" at bounding box center [429, 208] width 11 height 9
type input "**"
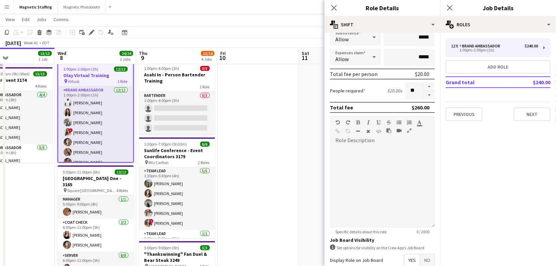
scroll to position [193, 0]
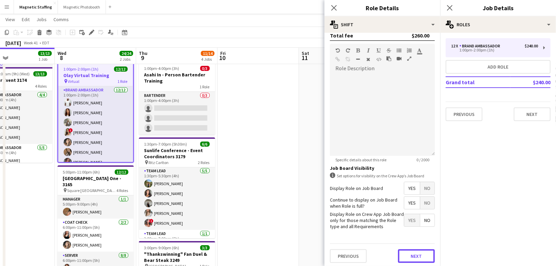
click at [416, 252] on button "Next" at bounding box center [416, 256] width 37 height 14
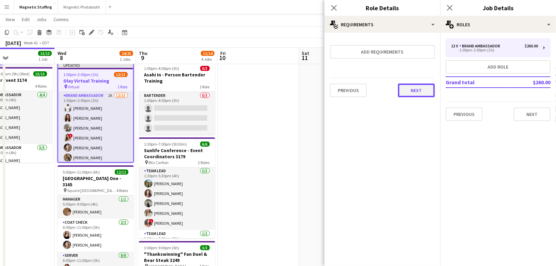
click at [422, 89] on button "Next" at bounding box center [416, 90] width 37 height 14
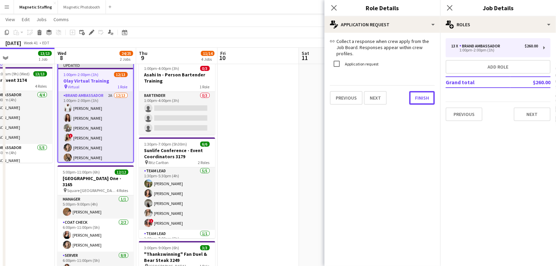
click at [422, 91] on button "Finish" at bounding box center [422, 98] width 26 height 14
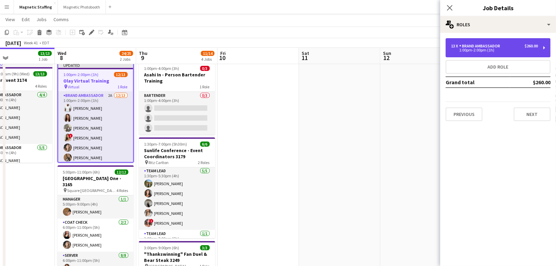
click at [491, 49] on div "1:00pm-2:00pm (1h)" at bounding box center [494, 49] width 87 height 3
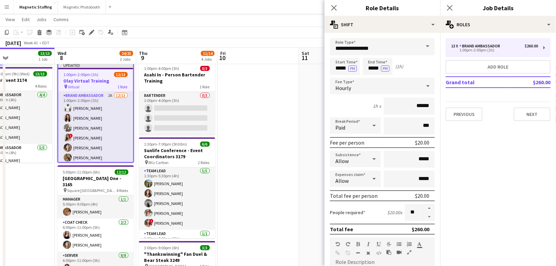
click at [269, 194] on app-date-cell at bounding box center [258, 255] width 81 height 392
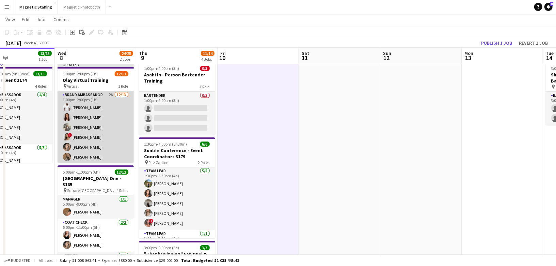
click at [113, 148] on app-card-role "Brand Ambassador 2A 12/13 1:00pm-2:00pm (1h) Juvon Taylor Luana Cima Jessica Ko…" at bounding box center [96, 162] width 76 height 142
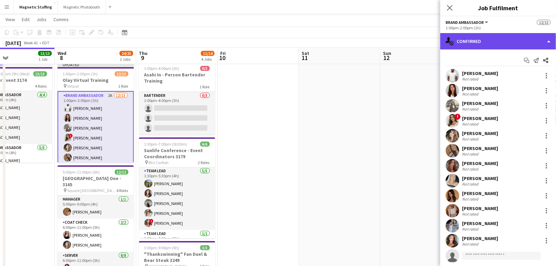
click at [508, 42] on div "single-neutral-actions-check-2 Confirmed" at bounding box center [498, 41] width 116 height 16
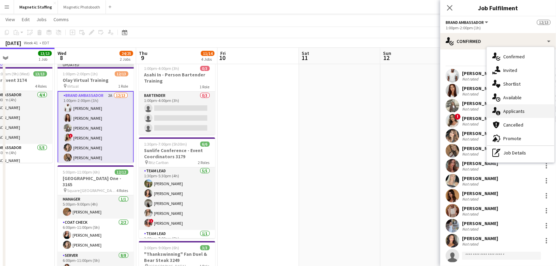
click at [512, 111] on span "Applicants" at bounding box center [513, 111] width 21 height 6
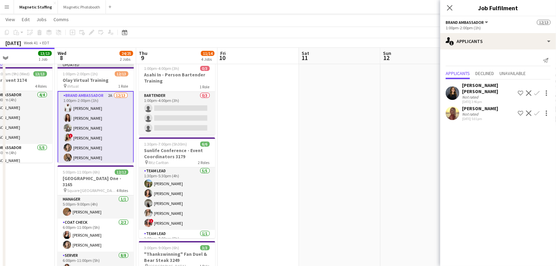
click at [537, 110] on app-icon "Confirm" at bounding box center [536, 112] width 5 height 5
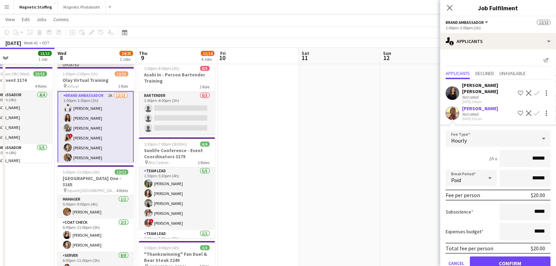
scroll to position [9, 0]
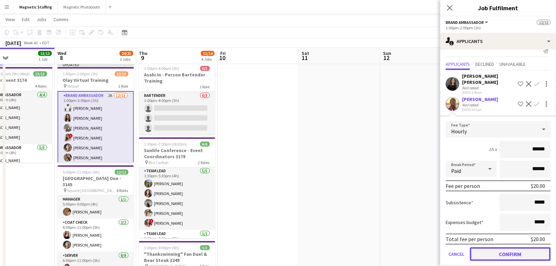
click at [483, 252] on button "Confirm" at bounding box center [510, 254] width 81 height 14
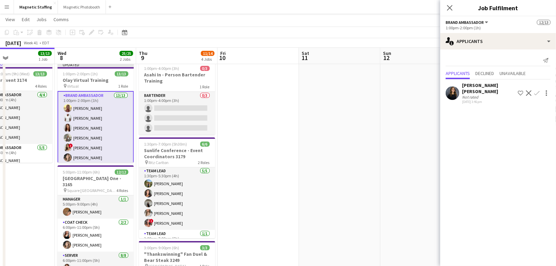
click at [401, 227] on app-date-cell at bounding box center [420, 255] width 81 height 392
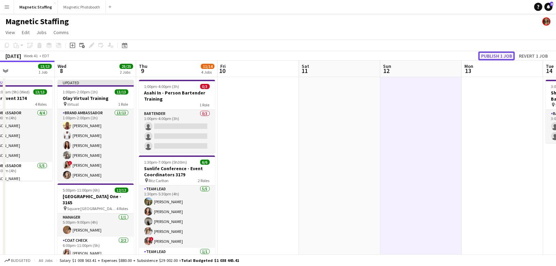
click at [491, 56] on button "Publish 1 job" at bounding box center [497, 55] width 36 height 9
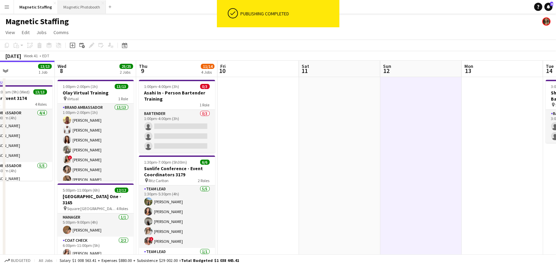
click at [76, 6] on button "Magnetic Photobooth Close" at bounding box center [82, 6] width 48 height 13
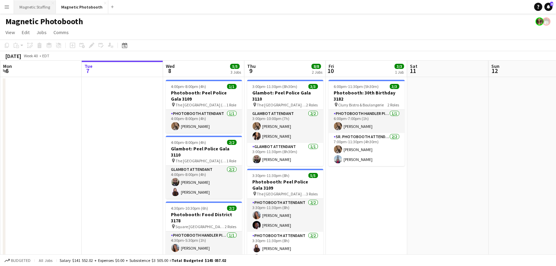
click at [25, 5] on button "Magnetic Staffing Close" at bounding box center [35, 6] width 42 height 13
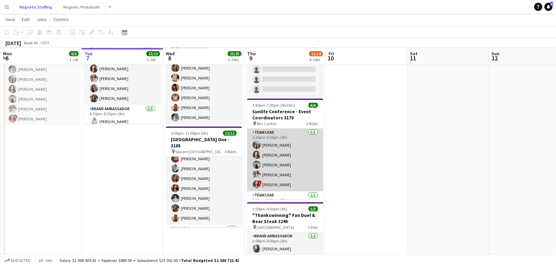
scroll to position [57, 0]
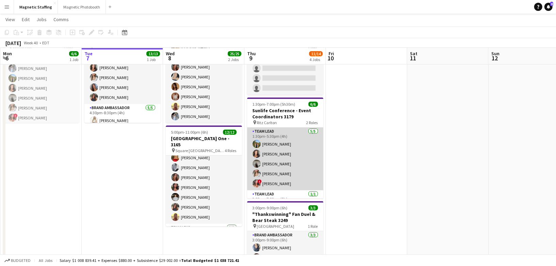
click at [290, 163] on app-card-role "Team Lead 5/5 1:30pm-5:30pm (4h) Tereza Zetko Katelynn Espinosa Caitlin Johnson…" at bounding box center [285, 158] width 76 height 63
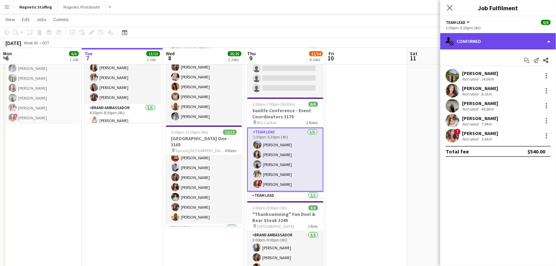
click at [492, 45] on div "single-neutral-actions-check-2 Confirmed" at bounding box center [498, 41] width 116 height 16
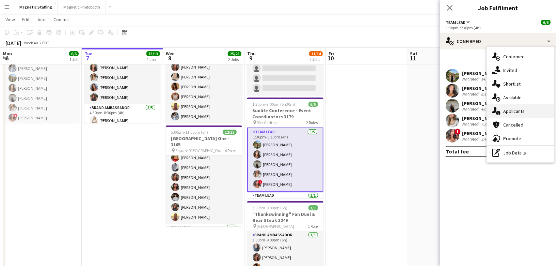
click at [508, 113] on span "Applicants" at bounding box center [513, 111] width 21 height 6
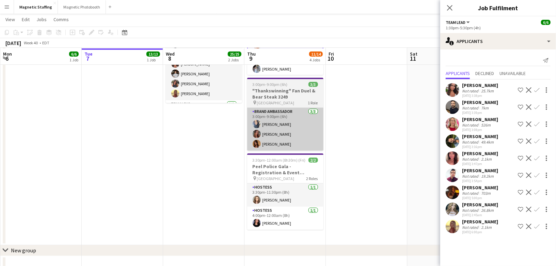
scroll to position [181, 0]
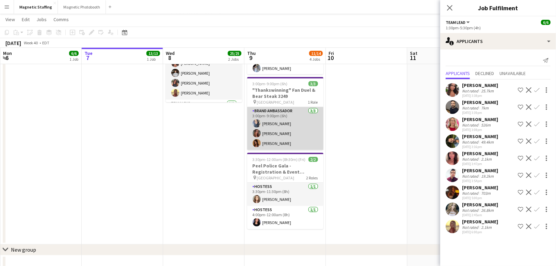
click at [292, 137] on app-card-role "Brand Ambassador 3/3 3:00pm-9:00pm (6h) Malin Keo Meghan Cossmann Karolina Remb…" at bounding box center [285, 128] width 76 height 43
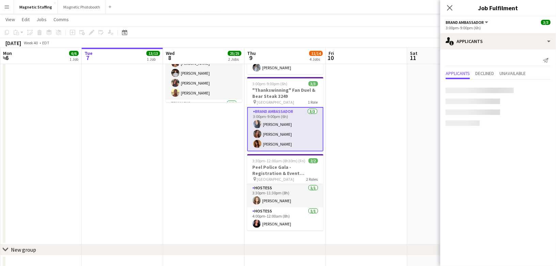
scroll to position [15, 0]
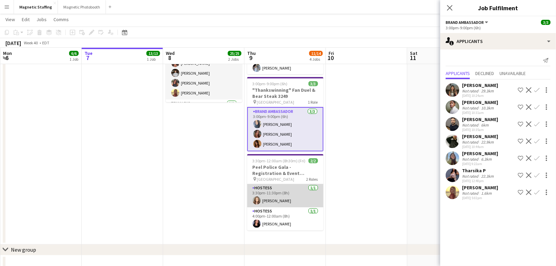
click at [277, 199] on app-card-role "Hostess 1/1 3:30pm-11:30pm (8h) Sabrina Couture" at bounding box center [285, 195] width 76 height 23
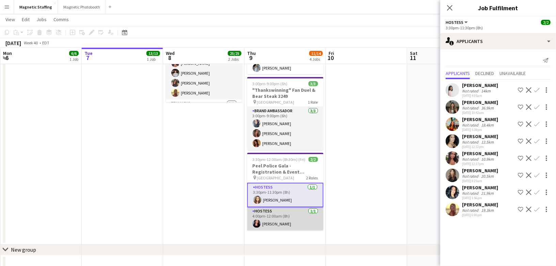
click at [273, 218] on app-card-role "Hostess 1/1 4:00pm-12:00am (8h) Jennifer Bigirimana" at bounding box center [285, 218] width 76 height 23
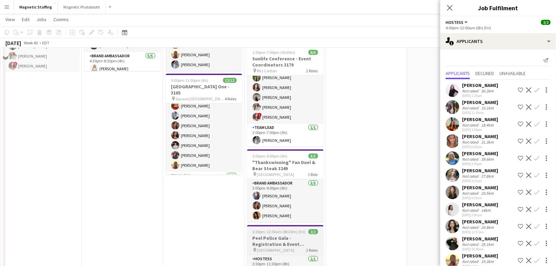
scroll to position [0, 0]
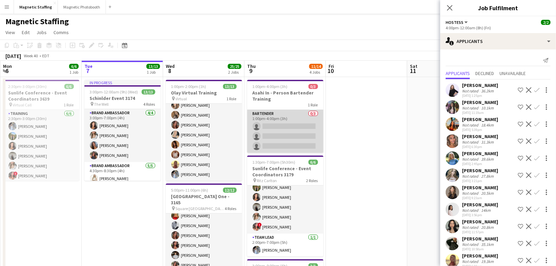
click at [293, 152] on app-card-role "Bartender 0/3 1:00pm-4:00pm (3h) single-neutral-actions single-neutral-actions …" at bounding box center [285, 131] width 76 height 43
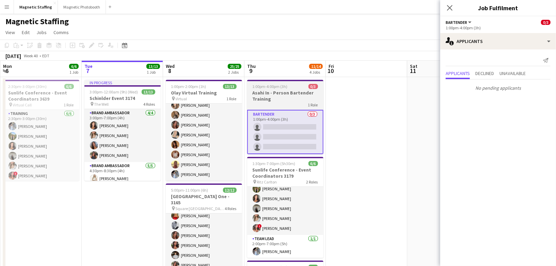
click at [280, 82] on app-job-card "1:00pm-4:00pm (3h) 0/3 Asahi In - Person Bartender Training 1 Role Bartender 0/…" at bounding box center [285, 117] width 76 height 74
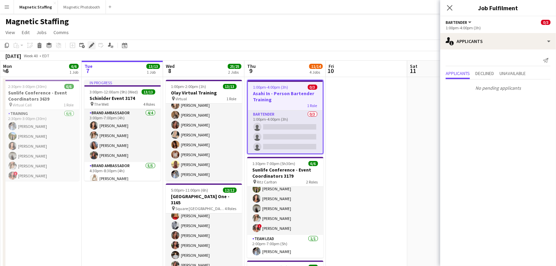
click at [92, 43] on icon "Edit" at bounding box center [91, 45] width 5 height 5
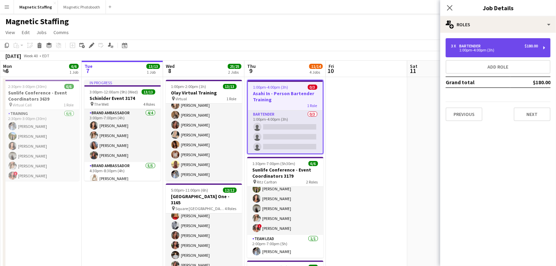
click at [475, 50] on div "1:00pm-4:00pm (3h)" at bounding box center [494, 49] width 87 height 3
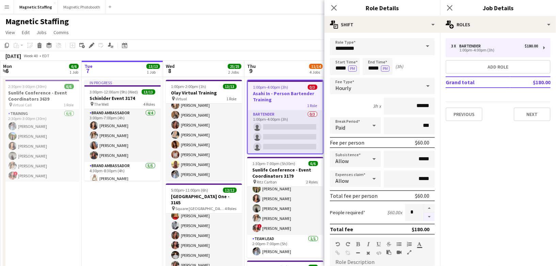
click at [429, 216] on button "button" at bounding box center [429, 217] width 11 height 9
type input "*"
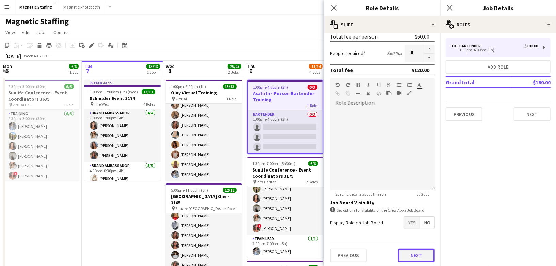
click at [425, 252] on button "Next" at bounding box center [416, 255] width 37 height 14
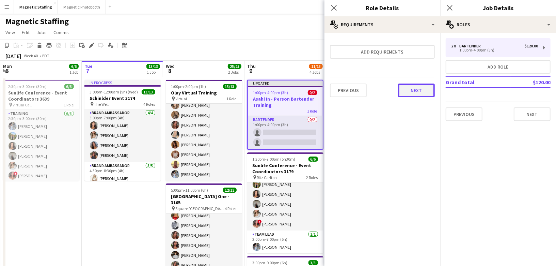
click at [419, 93] on button "Next" at bounding box center [416, 90] width 37 height 14
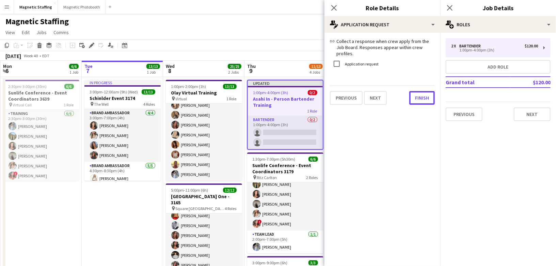
click at [419, 93] on button "Finish" at bounding box center [422, 98] width 26 height 14
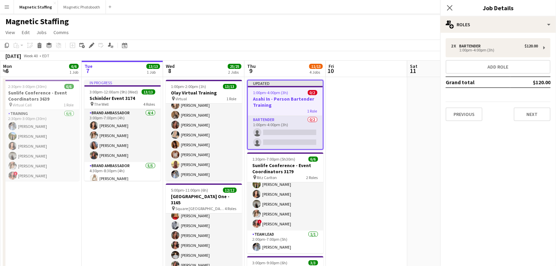
click at [360, 105] on app-date-cell at bounding box center [366, 249] width 81 height 345
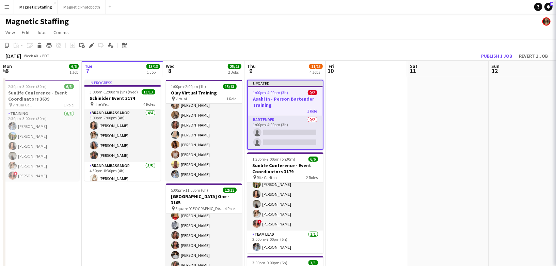
scroll to position [0, 162]
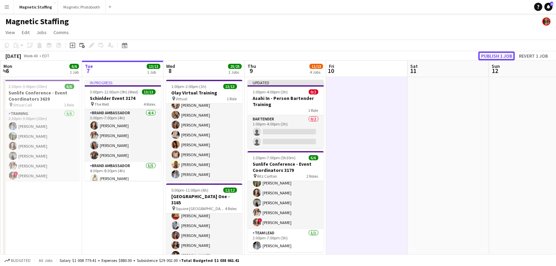
click at [498, 56] on button "Publish 1 job" at bounding box center [497, 55] width 36 height 9
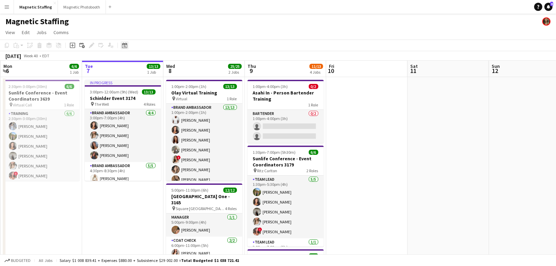
click at [124, 45] on icon at bounding box center [125, 46] width 2 height 2
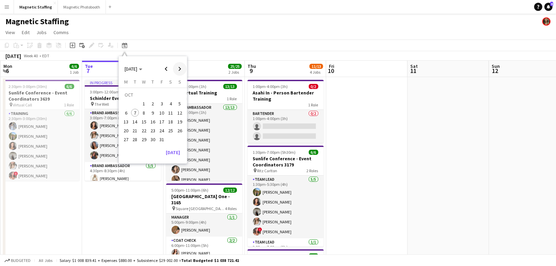
click at [180, 65] on span "Next month" at bounding box center [180, 69] width 14 height 14
click at [171, 97] on span "1" at bounding box center [171, 96] width 8 height 10
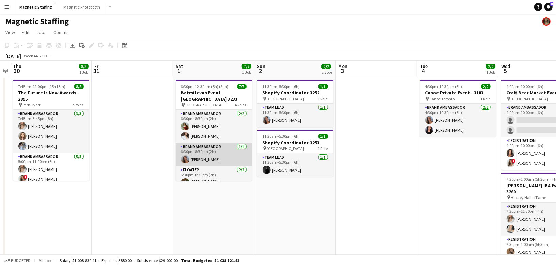
scroll to position [51, 0]
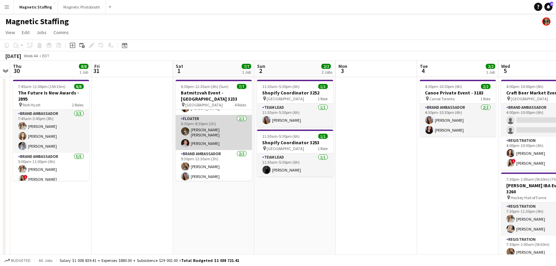
click at [215, 136] on app-card-role "Floater 2/2 6:30pm-8:30pm (2h) Ana Jesus Joseph Willingham-Murphy" at bounding box center [214, 132] width 76 height 35
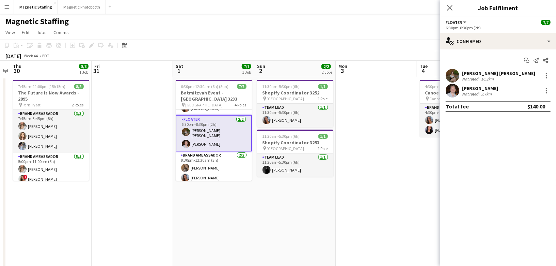
click at [547, 95] on div "Joseph Willingham-Murphy Not rated 9.7km" at bounding box center [498, 91] width 116 height 14
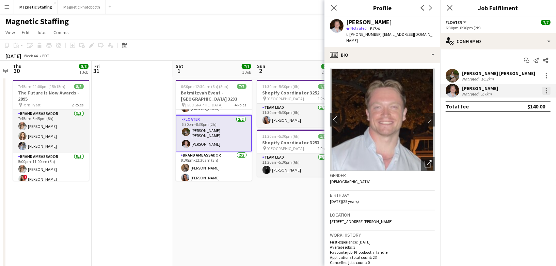
click at [546, 94] on div at bounding box center [547, 91] width 8 height 8
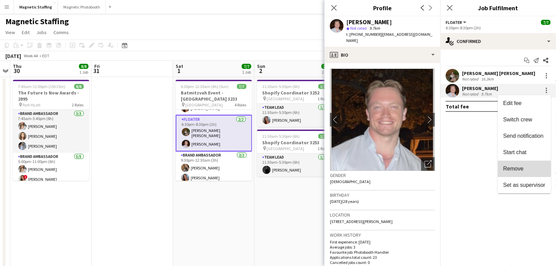
click at [521, 167] on span "Remove" at bounding box center [513, 168] width 20 height 6
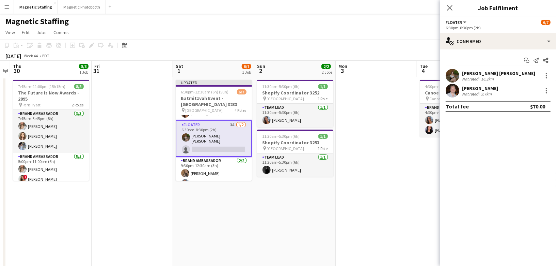
click at [300, 205] on app-date-cell "11:30am-5:30pm (6h) 1/1 Shopify Coordinator 3252 pin Toronto 1 Role Team Lead 1…" at bounding box center [294, 246] width 81 height 339
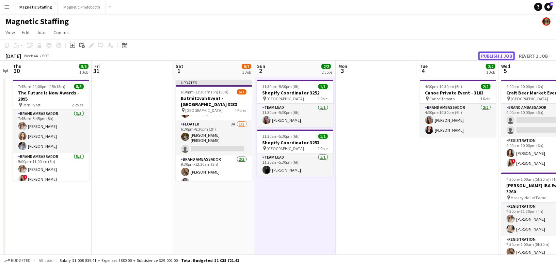
click at [503, 58] on button "Publish 1 job" at bounding box center [497, 55] width 36 height 9
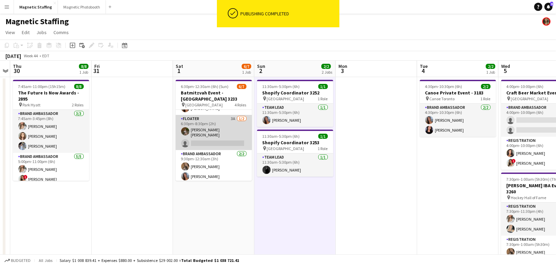
click at [233, 144] on app-card-role "Floater 3A 1/2 6:30pm-8:30pm (2h) Ana Jesus single-neutral-actions" at bounding box center [214, 132] width 76 height 35
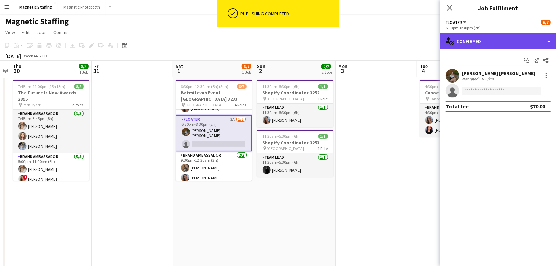
click at [502, 42] on div "single-neutral-actions-check-2 Confirmed" at bounding box center [498, 41] width 116 height 16
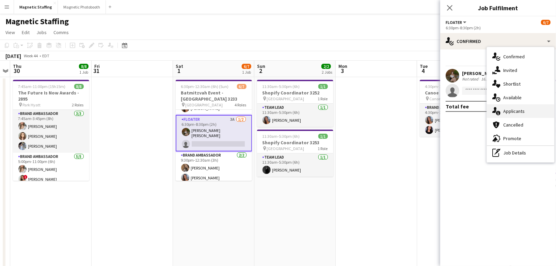
click at [495, 113] on icon "single-neutral-actions-information" at bounding box center [497, 111] width 8 height 8
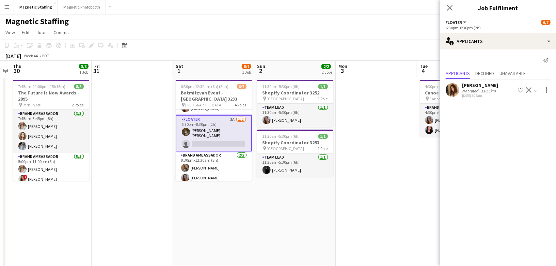
click at [529, 88] on app-icon "Decline" at bounding box center [528, 89] width 5 height 5
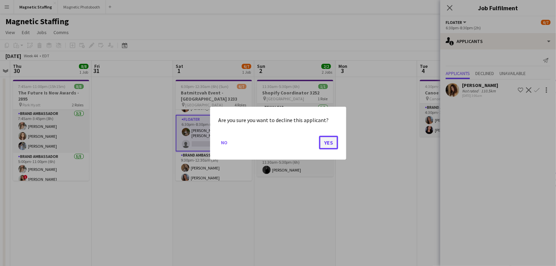
click at [326, 139] on button "Yes" at bounding box center [328, 142] width 19 height 14
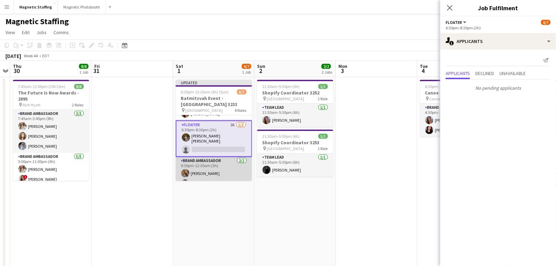
click at [234, 161] on app-card-role "Brand Ambassador 2/2 9:30pm-12:30am (3h) erica Musso Diana Michailidis" at bounding box center [214, 173] width 76 height 33
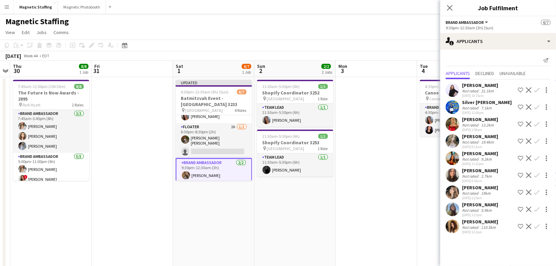
scroll to position [0, 0]
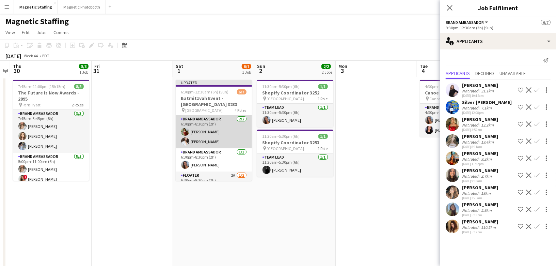
click at [232, 137] on app-card-role "Brand Ambassador 2/2 6:30pm-8:30pm (2h) Mimi Zhang Olivia Lynch" at bounding box center [214, 131] width 76 height 33
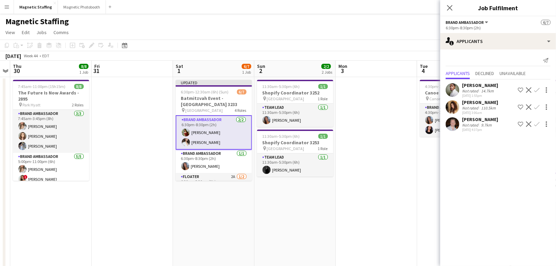
click at [383, 148] on app-date-cell at bounding box center [376, 246] width 81 height 339
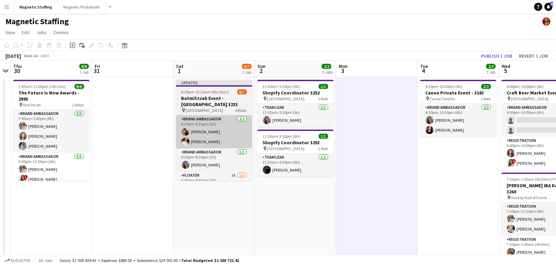
click at [240, 137] on app-card-role "Brand Ambassador 2/2 6:30pm-8:30pm (2h) Mimi Zhang Olivia Lynch" at bounding box center [214, 131] width 76 height 33
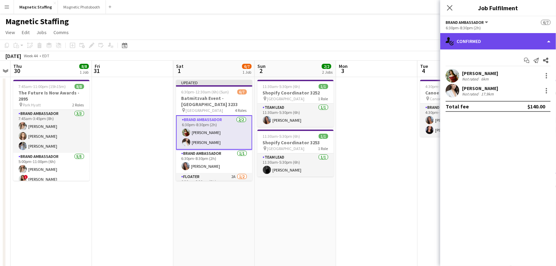
click at [478, 48] on div "single-neutral-actions-check-2 Confirmed" at bounding box center [498, 41] width 116 height 16
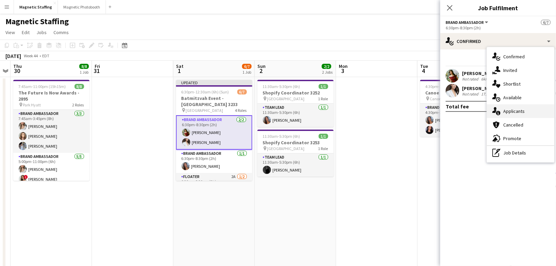
click at [502, 112] on div "single-neutral-actions-information Applicants" at bounding box center [520, 111] width 67 height 14
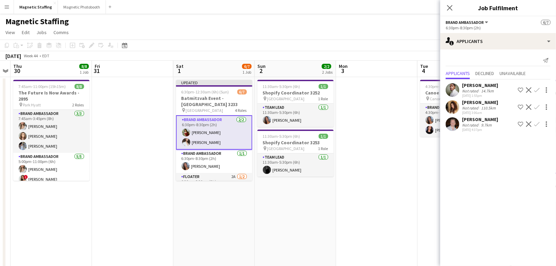
click at [530, 127] on app-icon "Decline" at bounding box center [528, 123] width 5 height 5
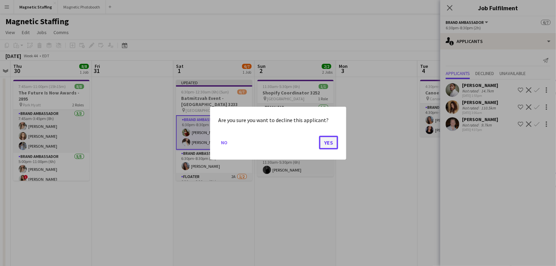
click at [333, 144] on button "Yes" at bounding box center [328, 142] width 19 height 14
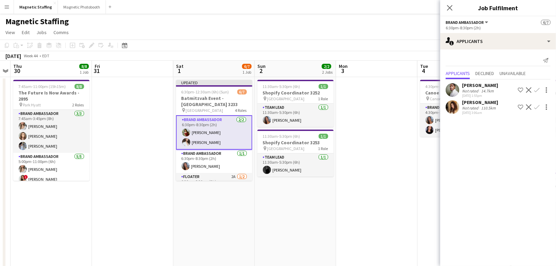
click at [526, 106] on button "Decline" at bounding box center [529, 107] width 8 height 8
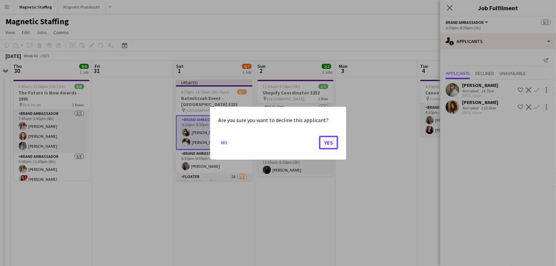
click at [329, 139] on button "Yes" at bounding box center [328, 142] width 19 height 14
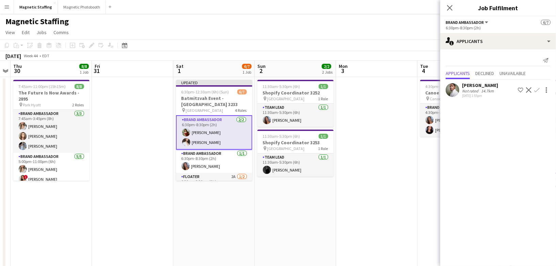
click at [360, 144] on app-date-cell at bounding box center [376, 246] width 81 height 339
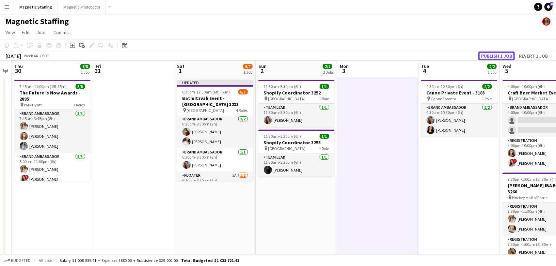
click at [499, 56] on button "Publish 1 job" at bounding box center [497, 55] width 36 height 9
